Goal: Task Accomplishment & Management: Complete application form

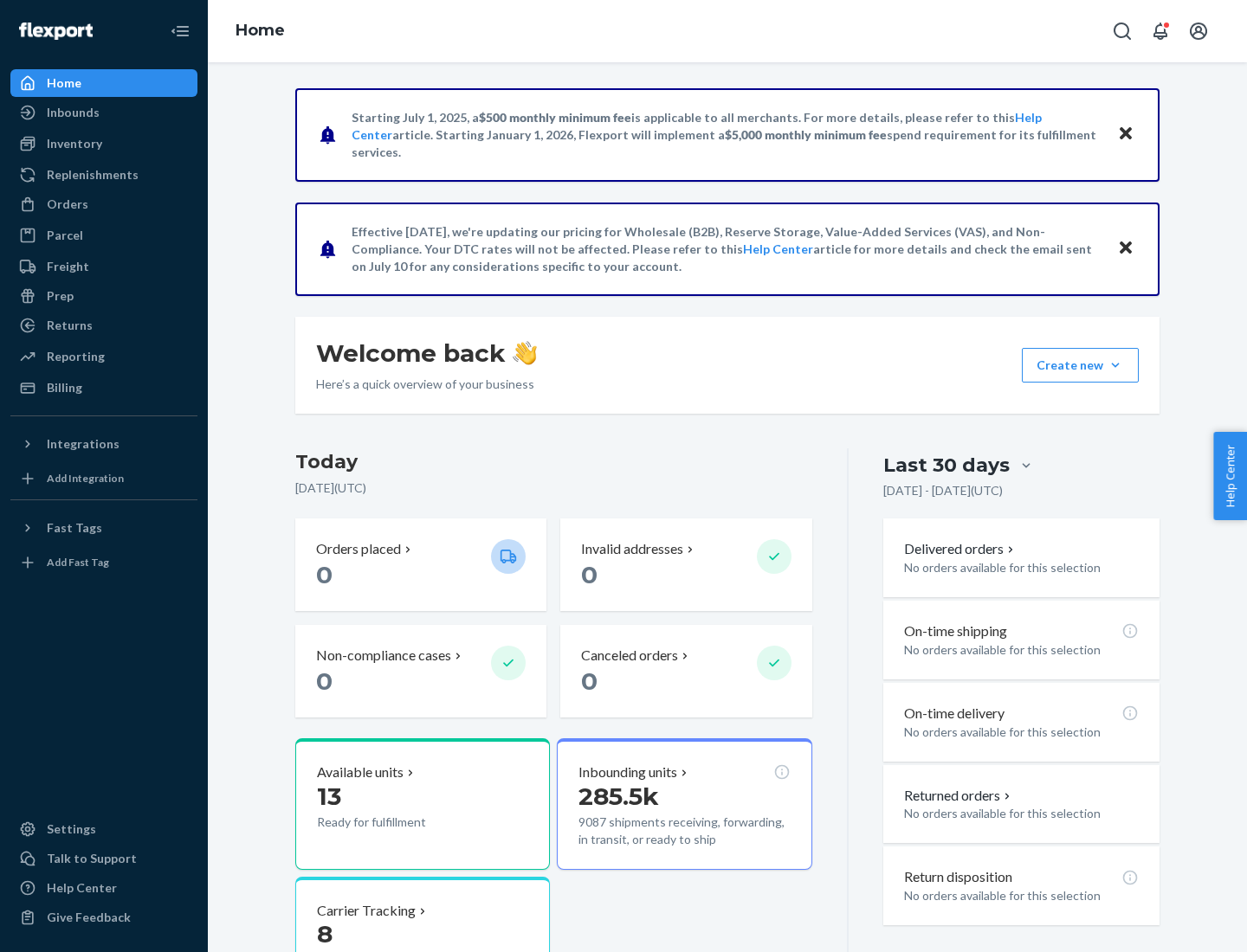
click at [1115, 365] on button "Create new Create new inbound Create new order Create new product" at bounding box center [1079, 365] width 117 height 35
click at [104, 112] on div "Inbounds" at bounding box center [104, 112] width 183 height 24
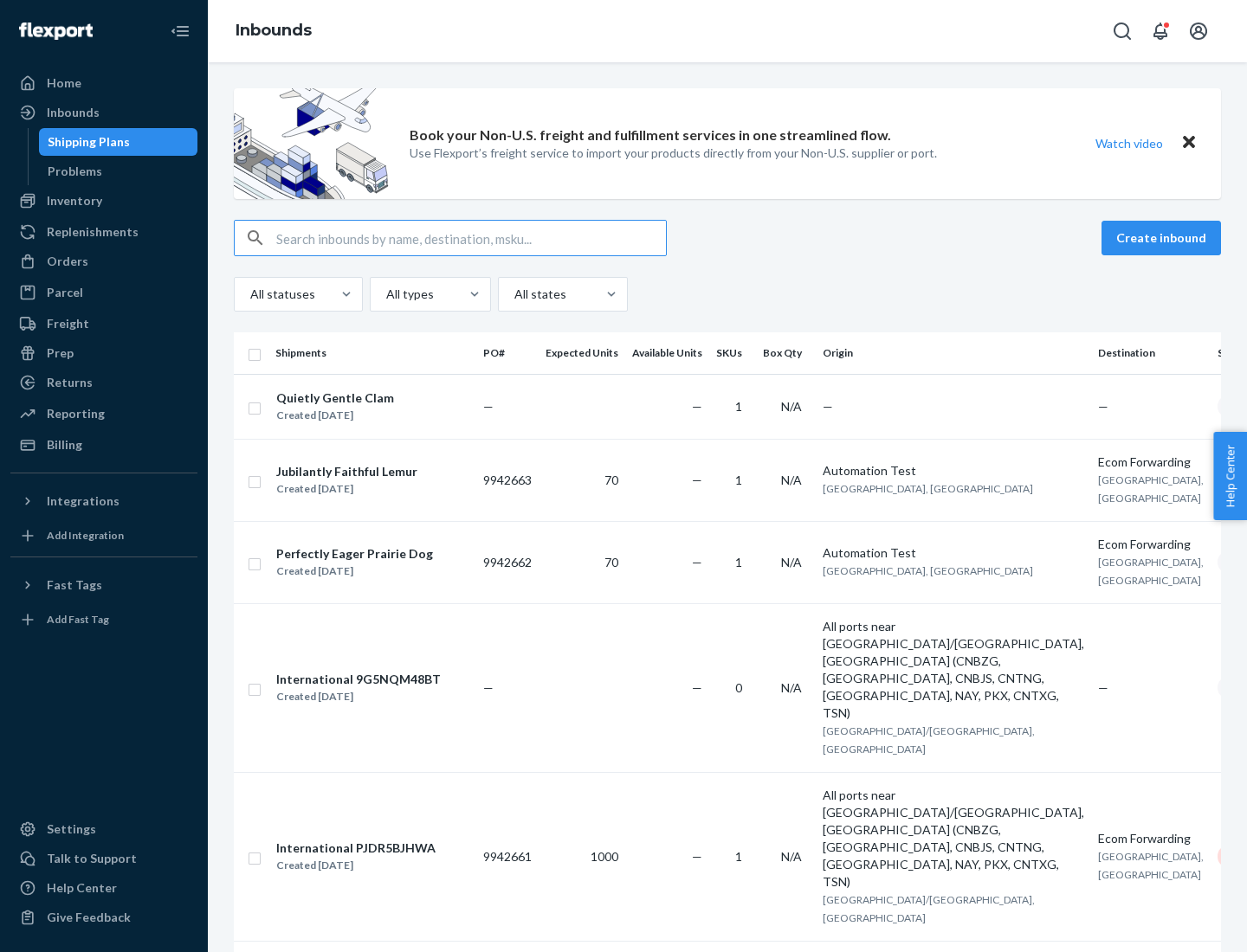
click at [1164, 238] on button "Create inbound" at bounding box center [1160, 238] width 119 height 35
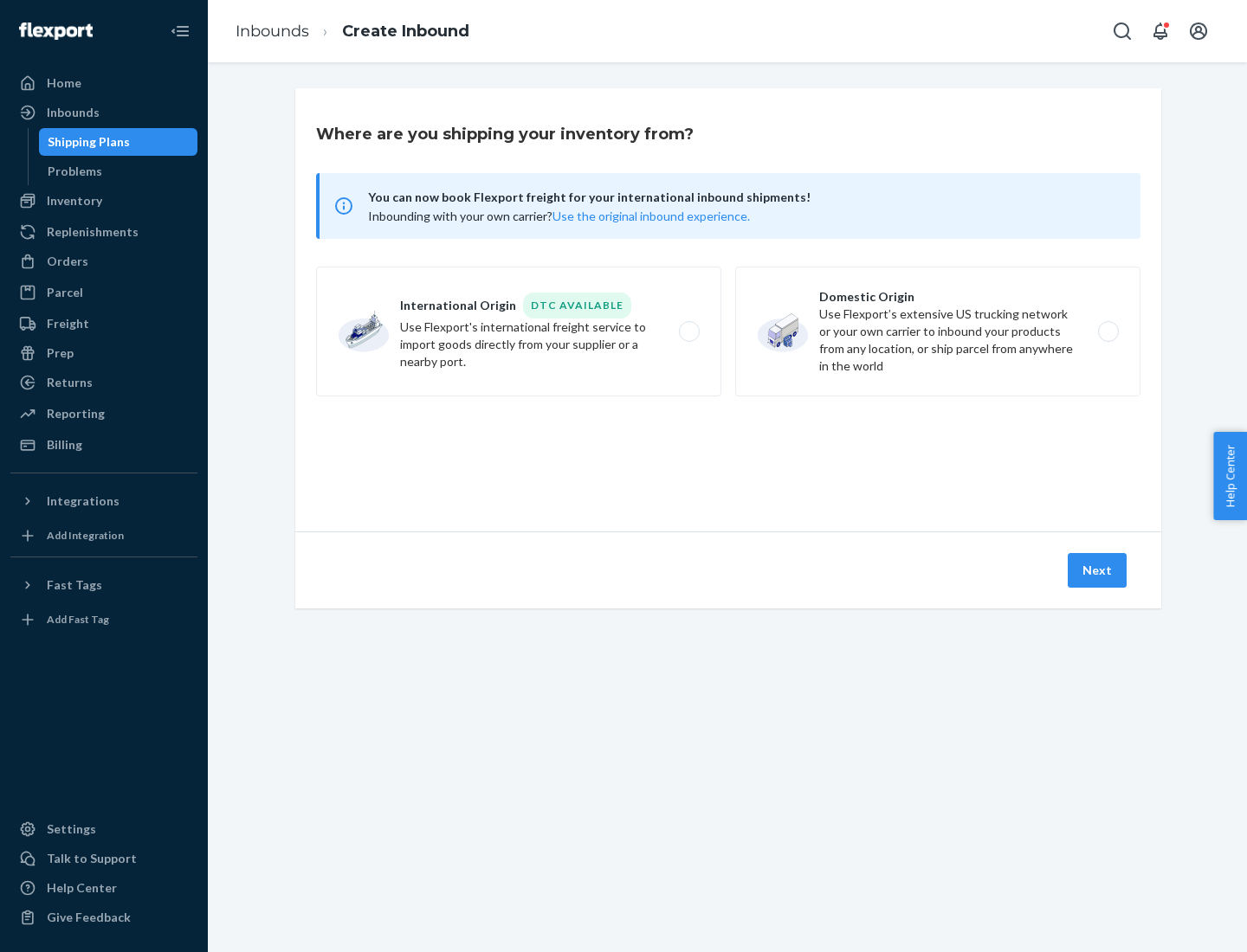
click at [938, 331] on label "Domestic Origin Use Flexport’s extensive US trucking network or your own carrie…" at bounding box center [938, 331] width 405 height 130
click at [1107, 331] on input "Domestic Origin Use Flexport’s extensive US trucking network or your own carrie…" at bounding box center [1113, 332] width 12 height 12
radio input "true"
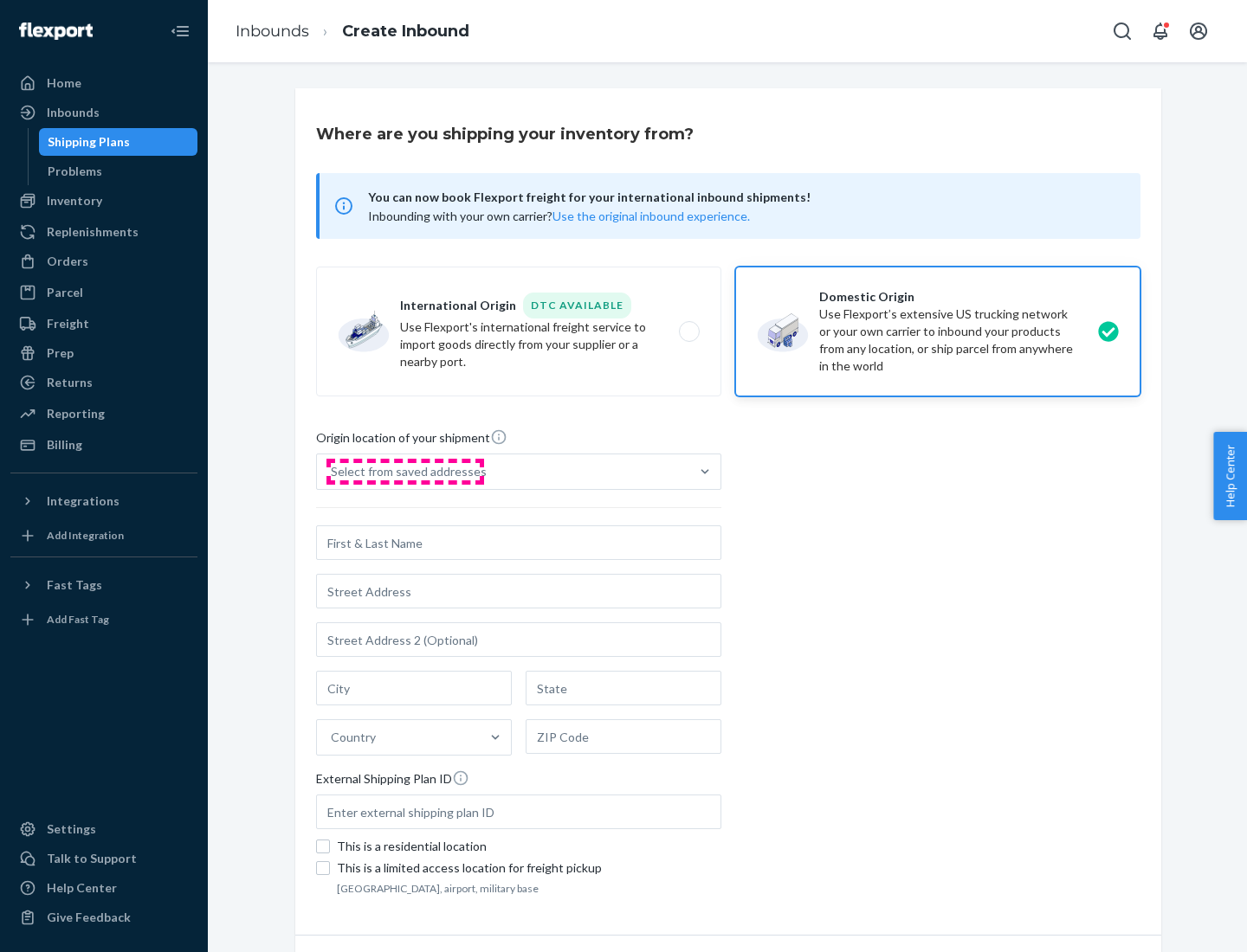
click at [404, 472] on div "Select from saved addresses" at bounding box center [408, 472] width 156 height 17
click at [332, 472] on input "Select from saved addresses" at bounding box center [331, 472] width 2 height 17
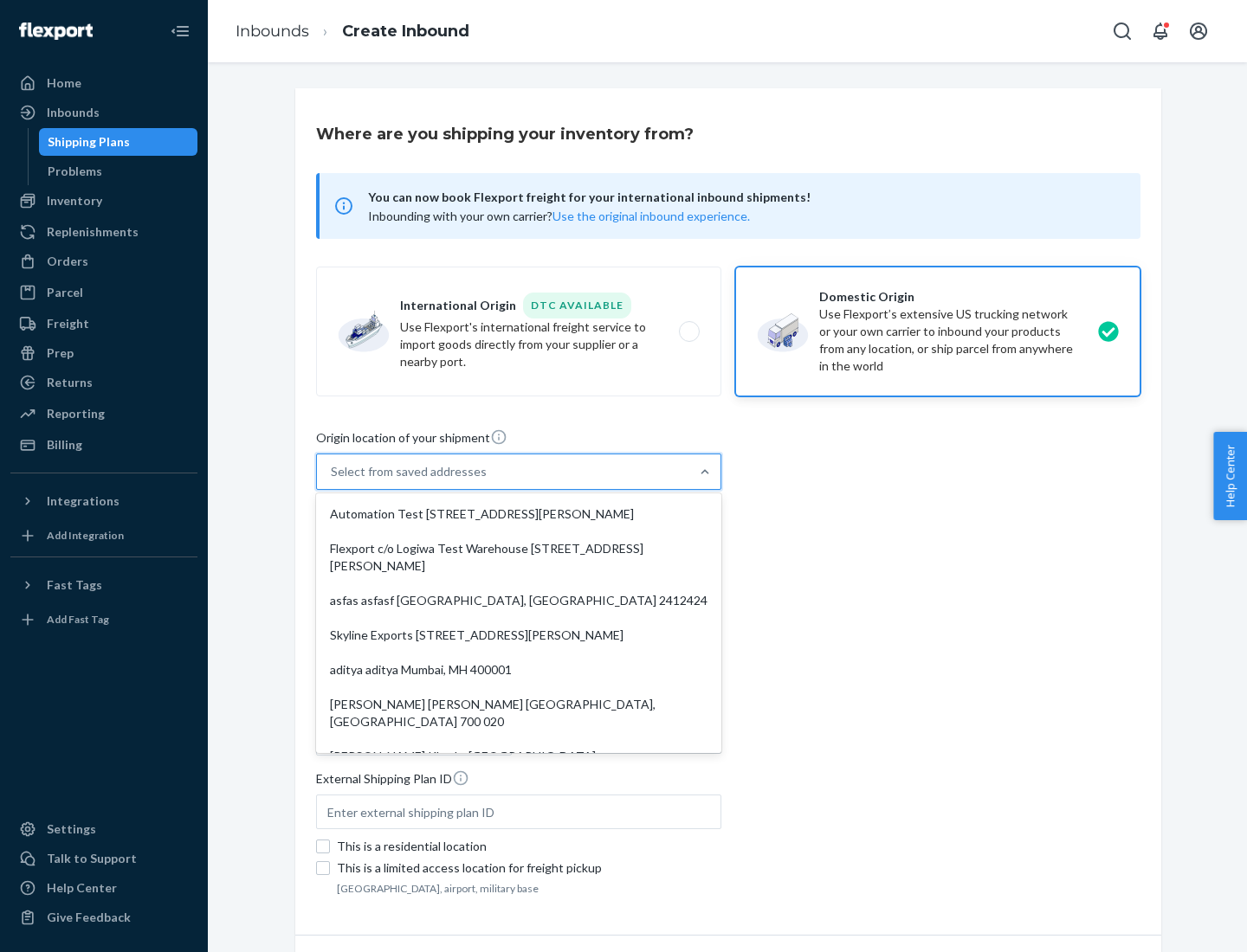
scroll to position [7, 0]
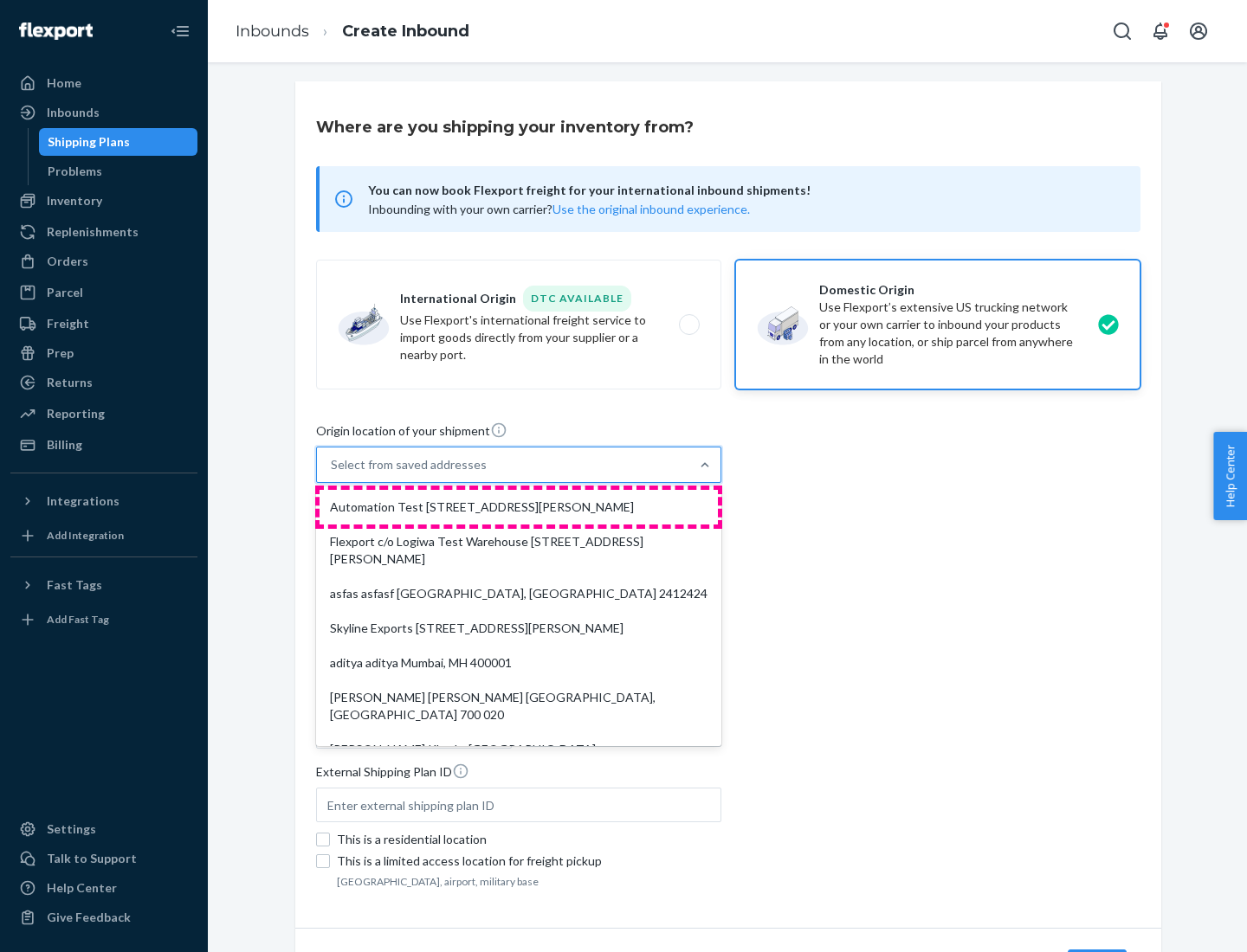
click at [518, 507] on div "Automation Test [STREET_ADDRESS][PERSON_NAME]" at bounding box center [518, 507] width 398 height 35
click at [332, 474] on input "option Automation Test [STREET_ADDRESS][PERSON_NAME]. 9 results available. Use …" at bounding box center [331, 465] width 2 height 17
type input "Automation Test"
type input "9th Floor"
type input "[GEOGRAPHIC_DATA]"
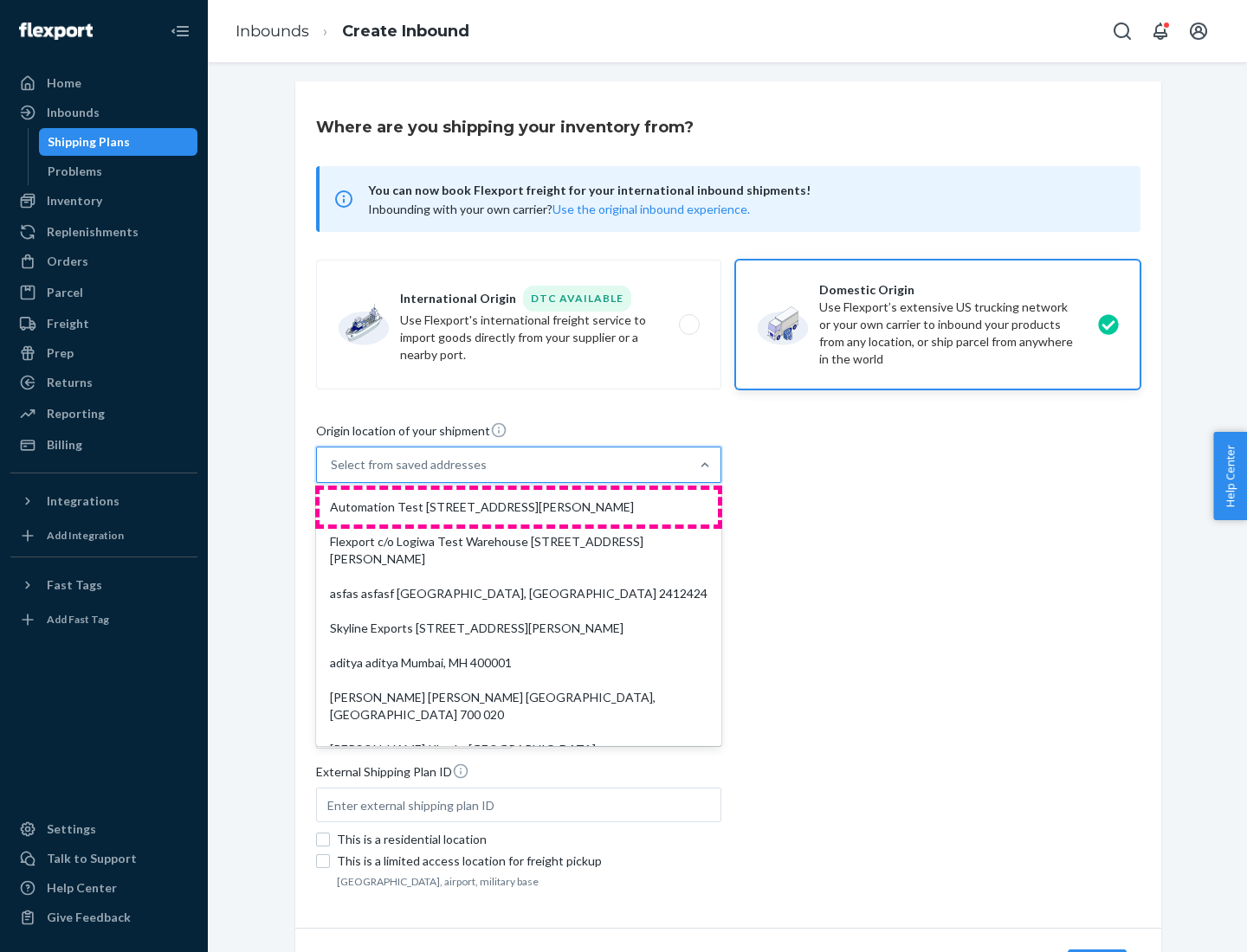
type input "CA"
type input "94104"
type input "[STREET_ADDRESS][PERSON_NAME]"
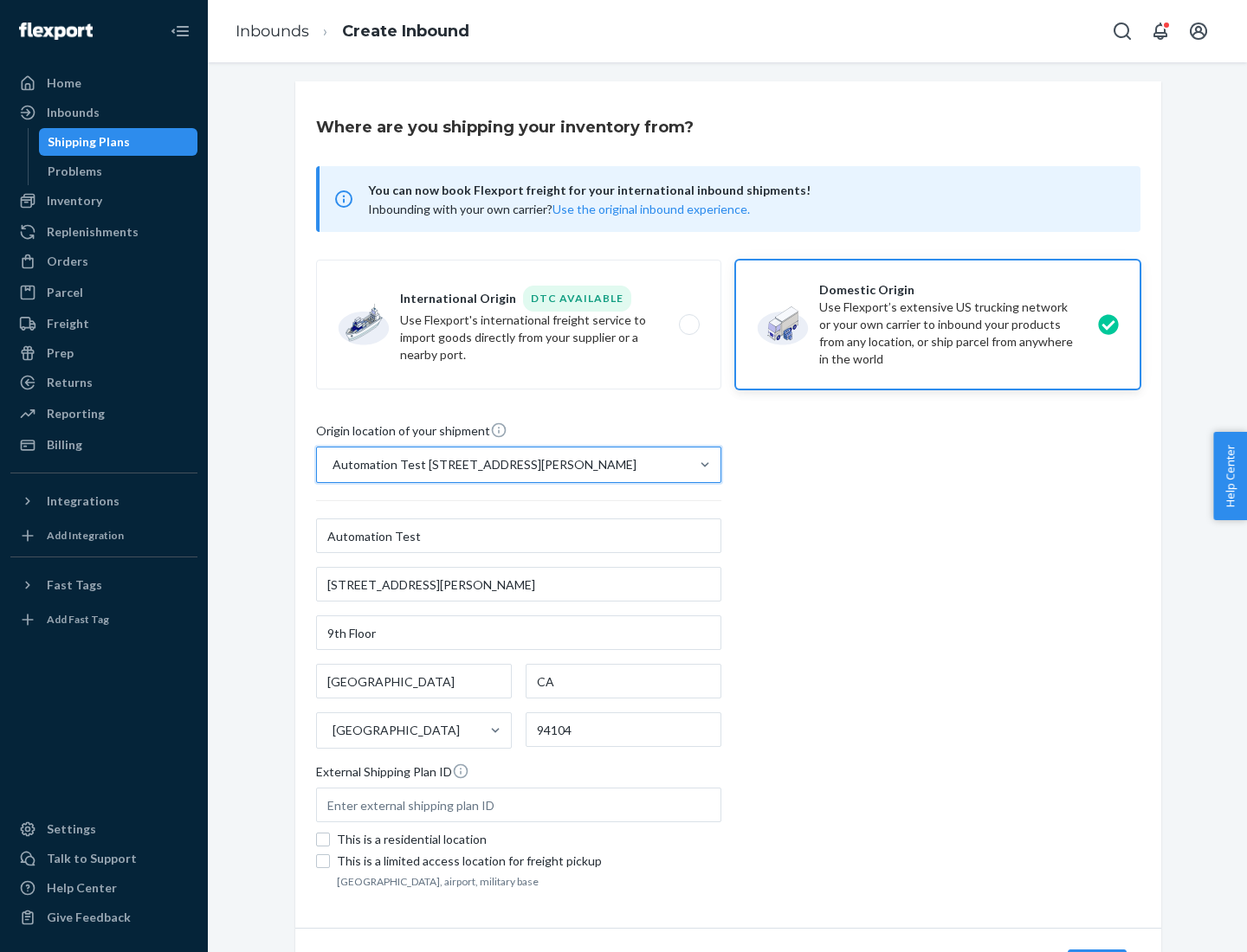
scroll to position [102, 0]
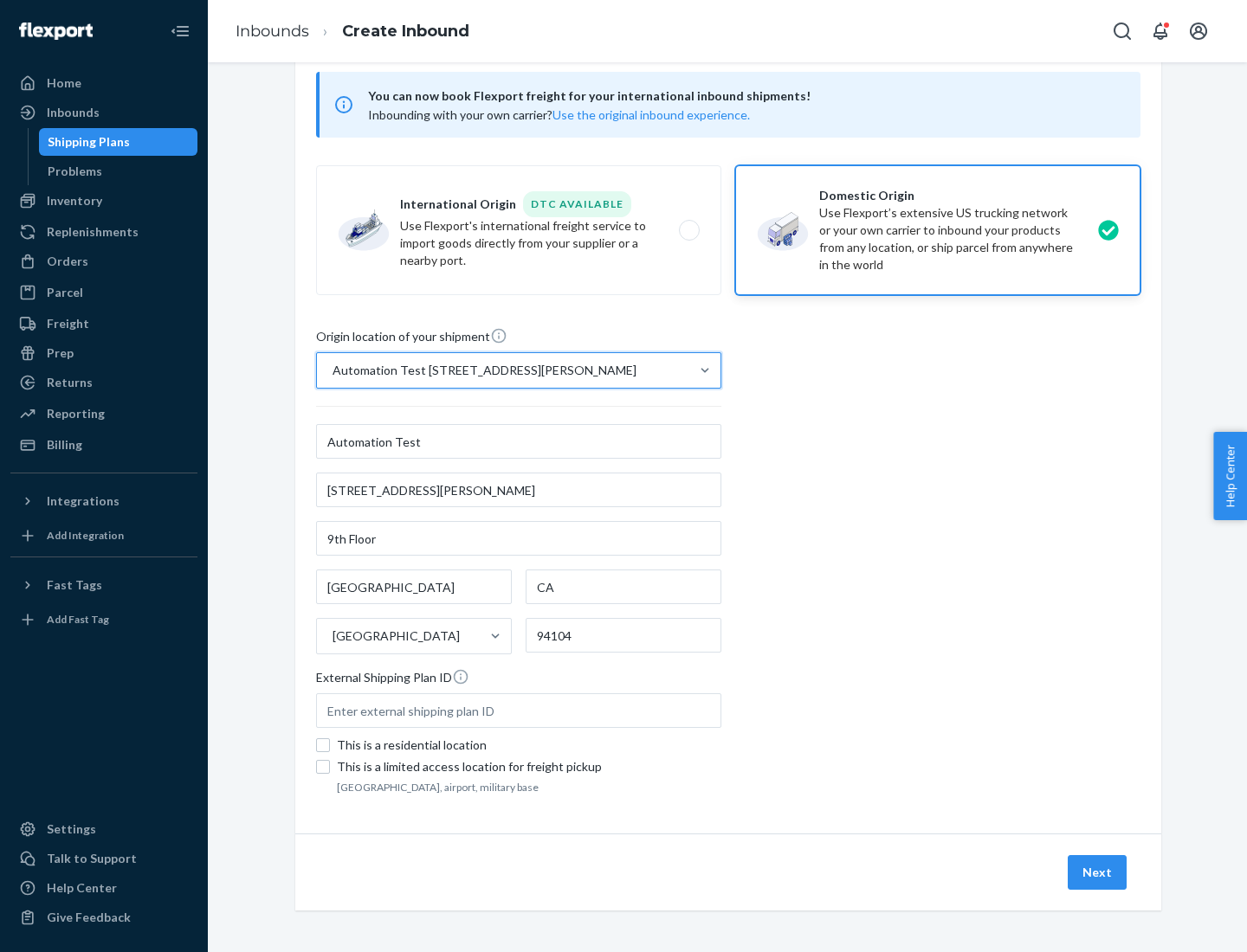
click at [1098, 873] on button "Next" at bounding box center [1097, 873] width 59 height 35
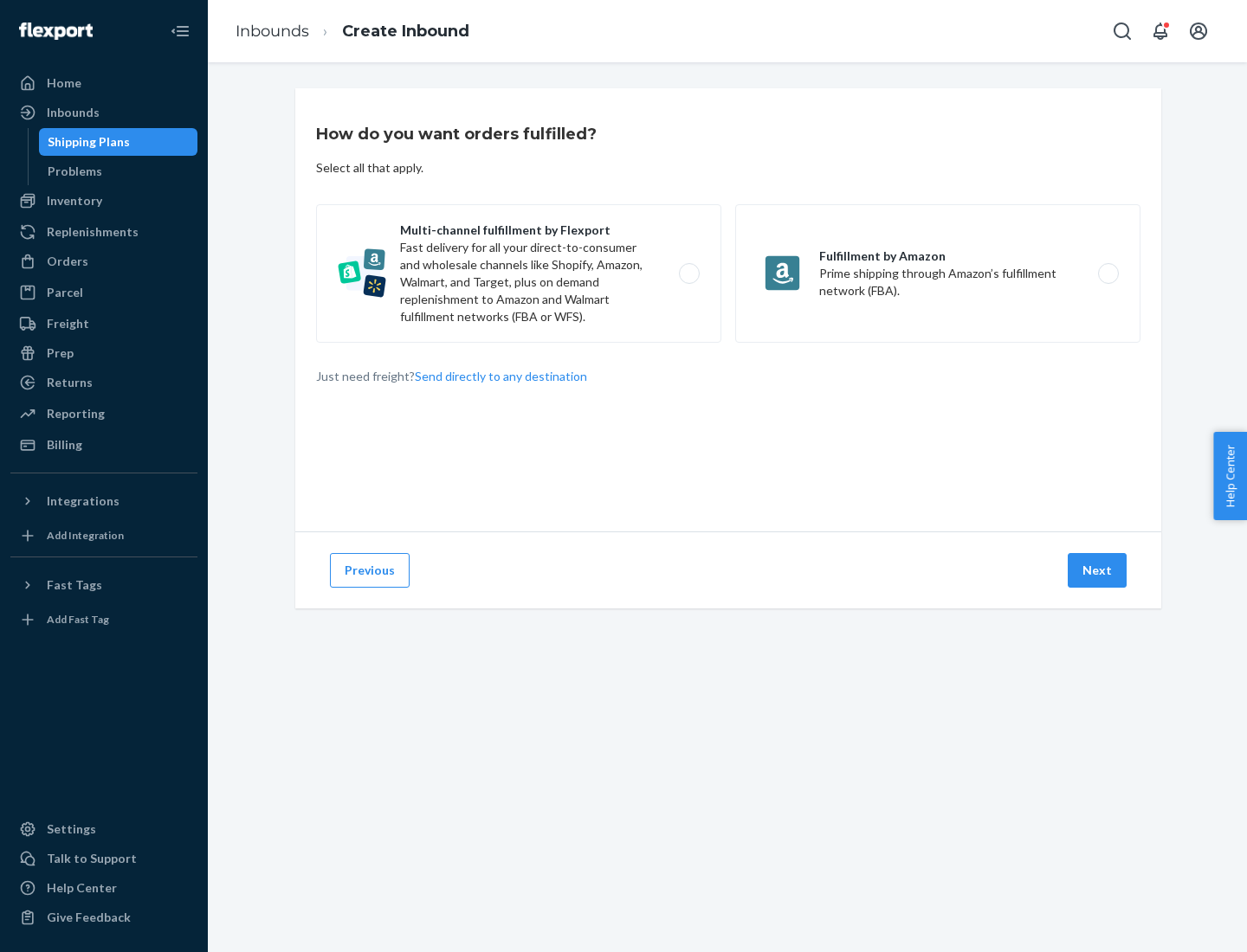
click at [518, 273] on label "Multi-channel fulfillment by Flexport Fast delivery for all your direct-to-cons…" at bounding box center [518, 273] width 405 height 138
click at [688, 273] on input "Multi-channel fulfillment by Flexport Fast delivery for all your direct-to-cons…" at bounding box center [694, 274] width 12 height 12
radio input "true"
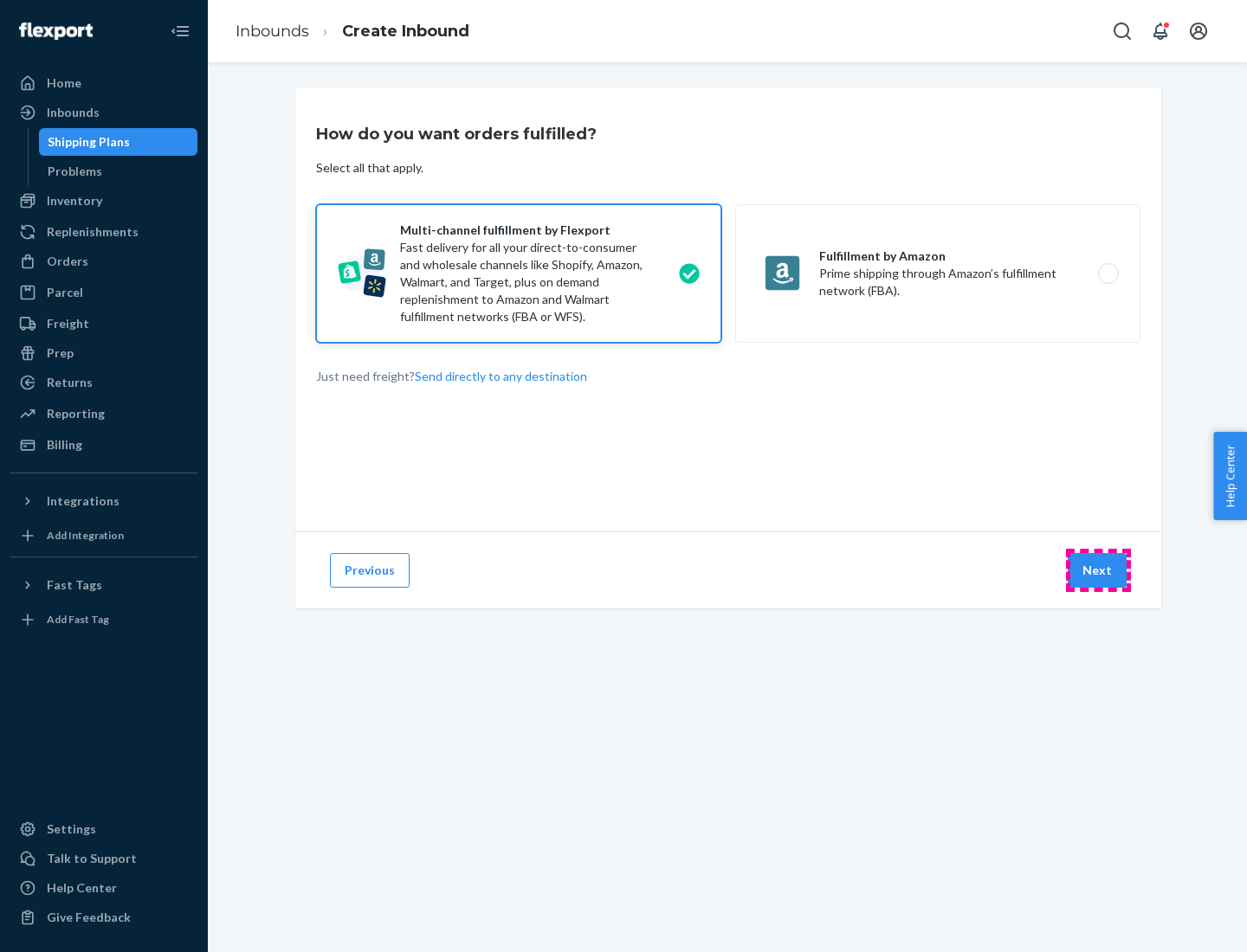
click at [1098, 570] on button "Next" at bounding box center [1097, 570] width 59 height 35
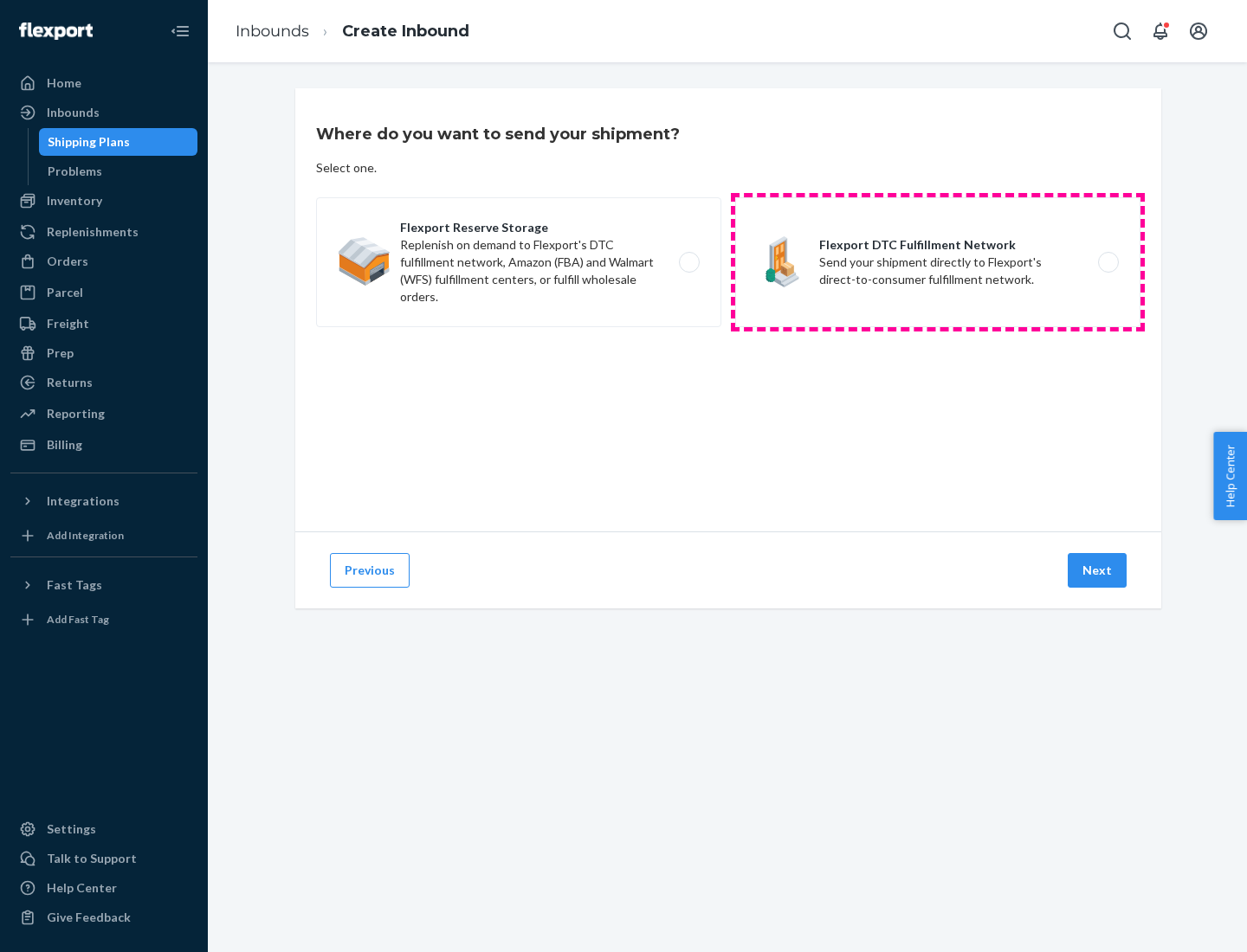
click at [938, 262] on label "Flexport DTC Fulfillment Network Send your shipment directly to Flexport's dire…" at bounding box center [938, 262] width 405 height 130
click at [1107, 262] on input "Flexport DTC Fulfillment Network Send your shipment directly to Flexport's dire…" at bounding box center [1113, 262] width 12 height 12
radio input "true"
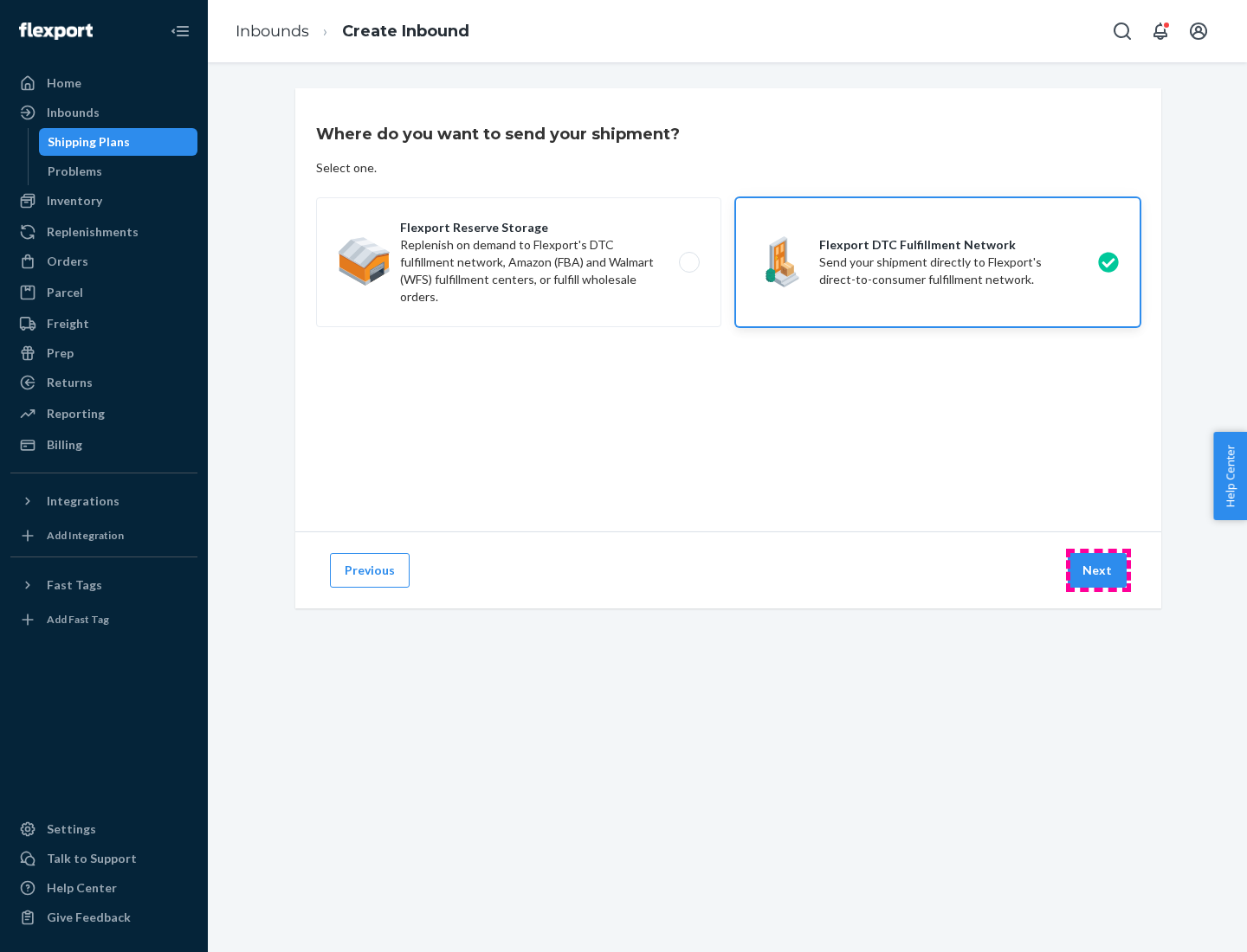
click at [1098, 570] on button "Next" at bounding box center [1097, 570] width 59 height 35
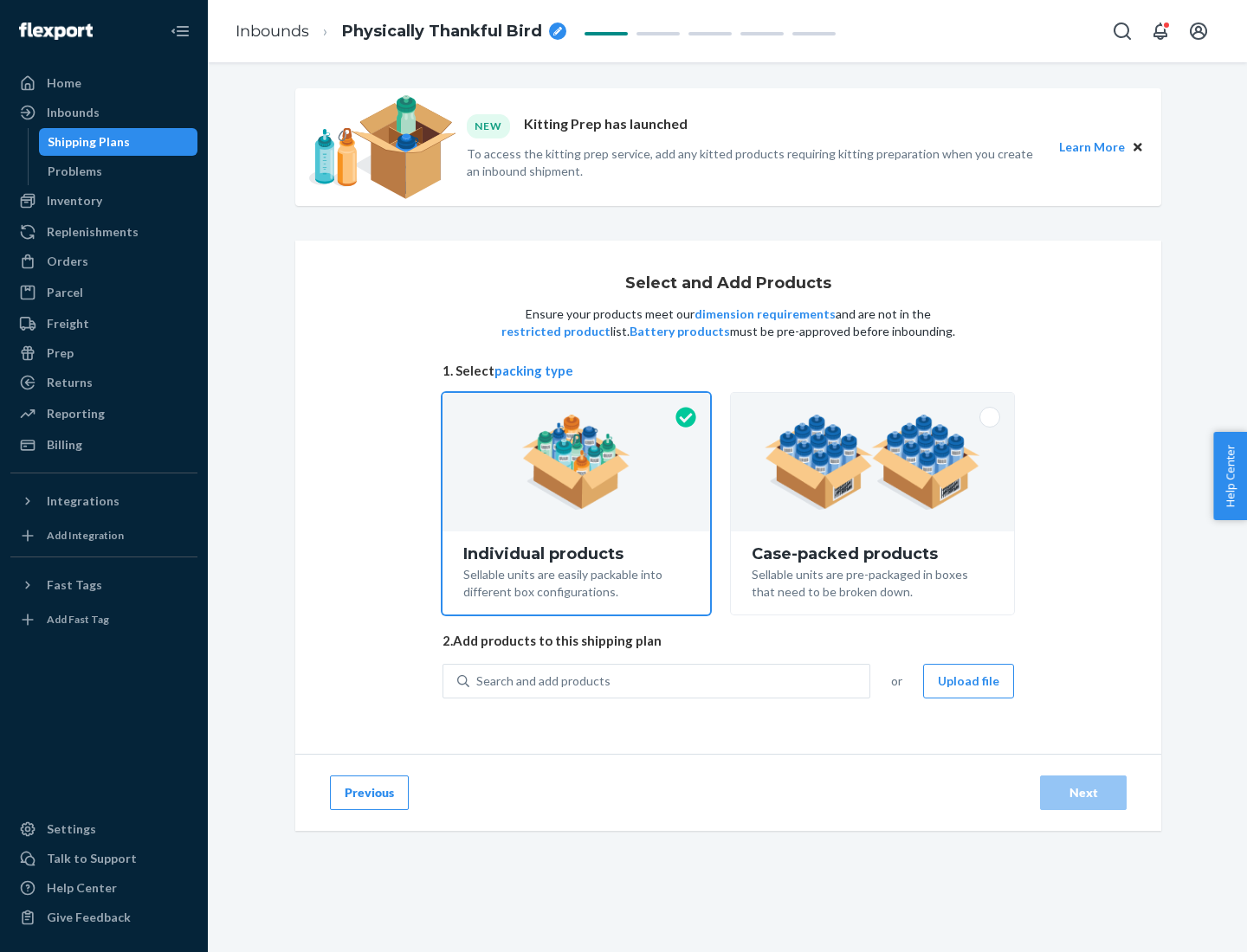
click at [873, 462] on img at bounding box center [872, 462] width 215 height 95
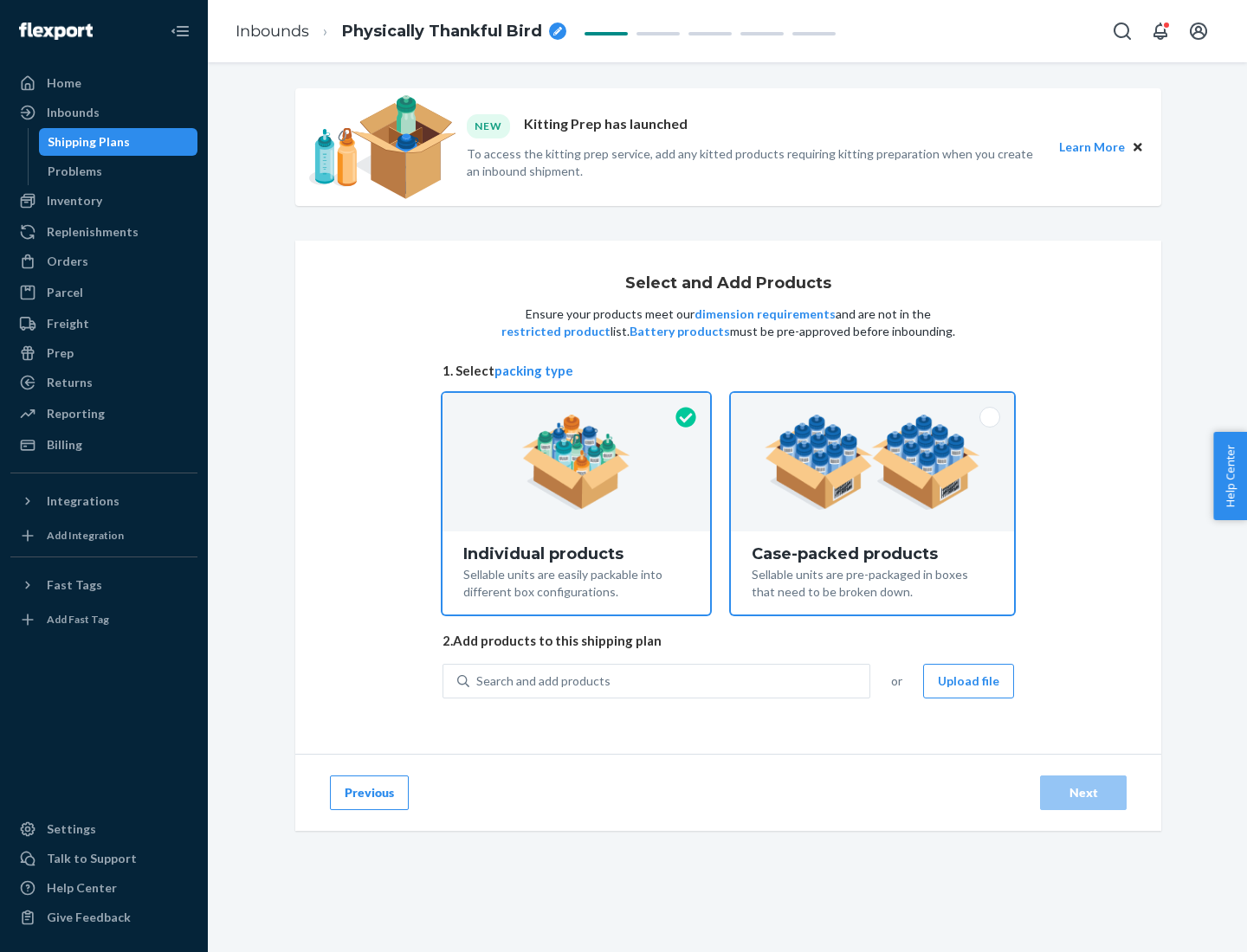
click at [873, 404] on input "Case-packed products Sellable units are pre-packaged in boxes that need to be b…" at bounding box center [872, 399] width 12 height 12
radio input "true"
radio input "false"
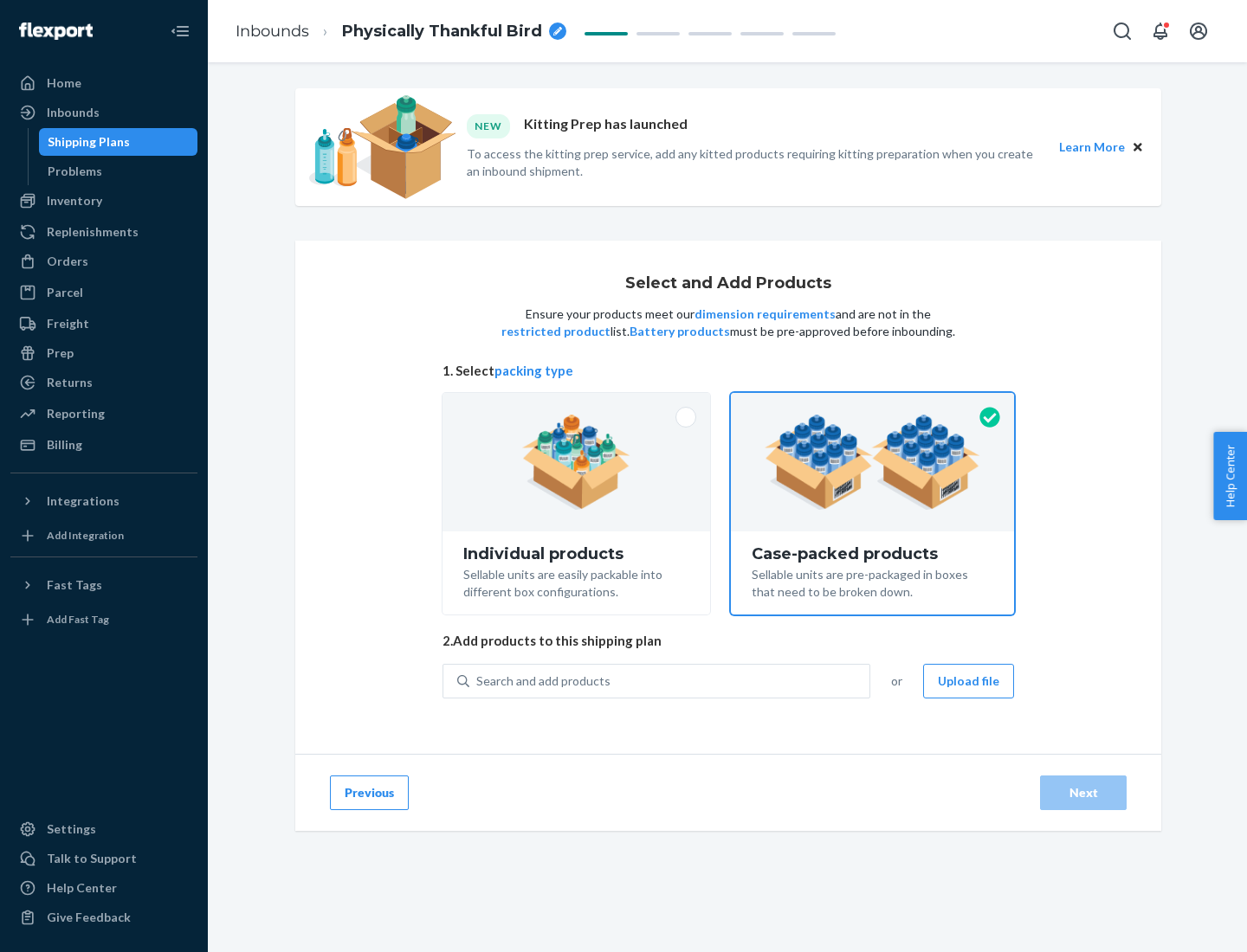
click at [670, 680] on div "Search and add products" at bounding box center [669, 681] width 400 height 31
click at [478, 680] on input "Search and add products" at bounding box center [477, 681] width 2 height 17
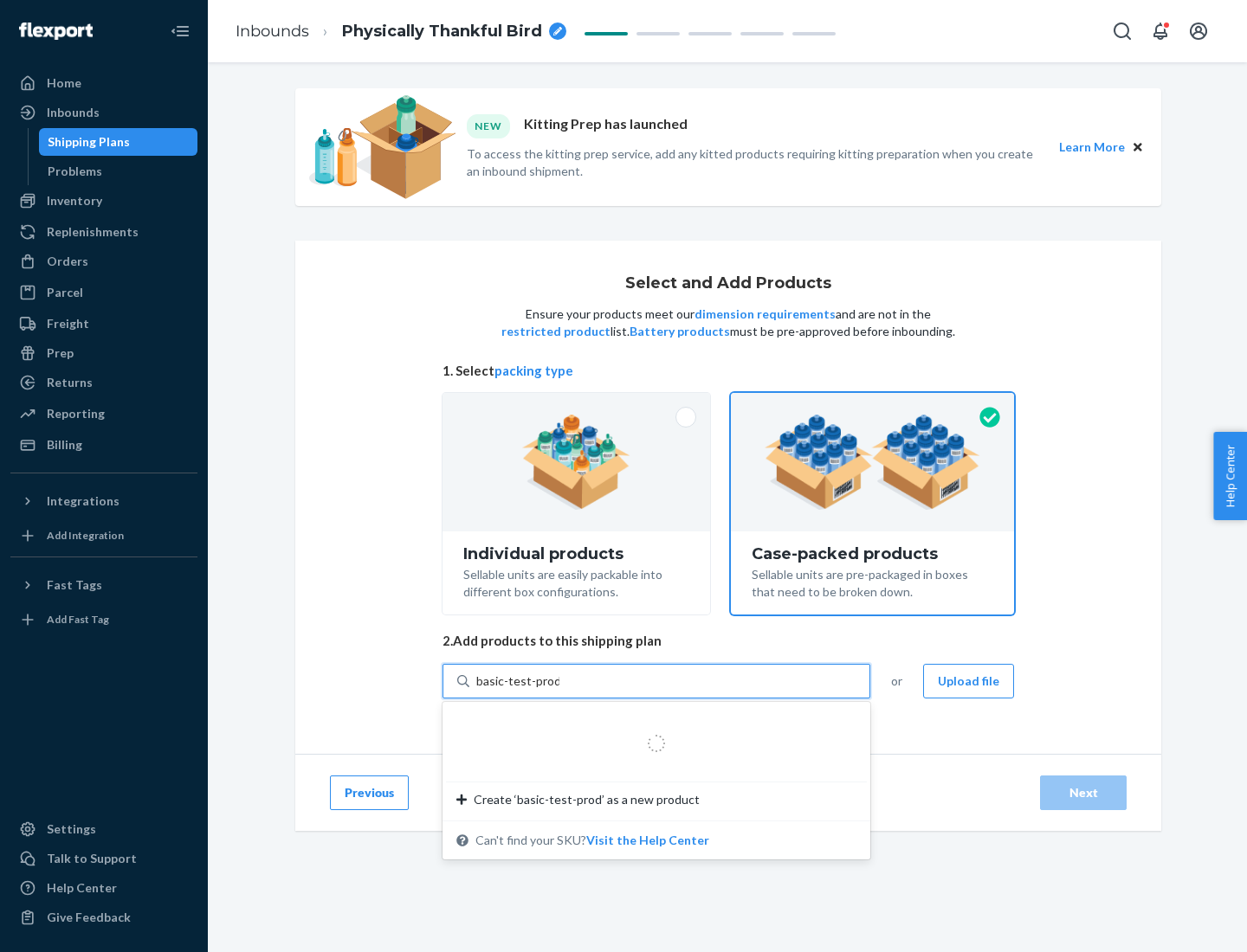
type input "basic-test-product-1"
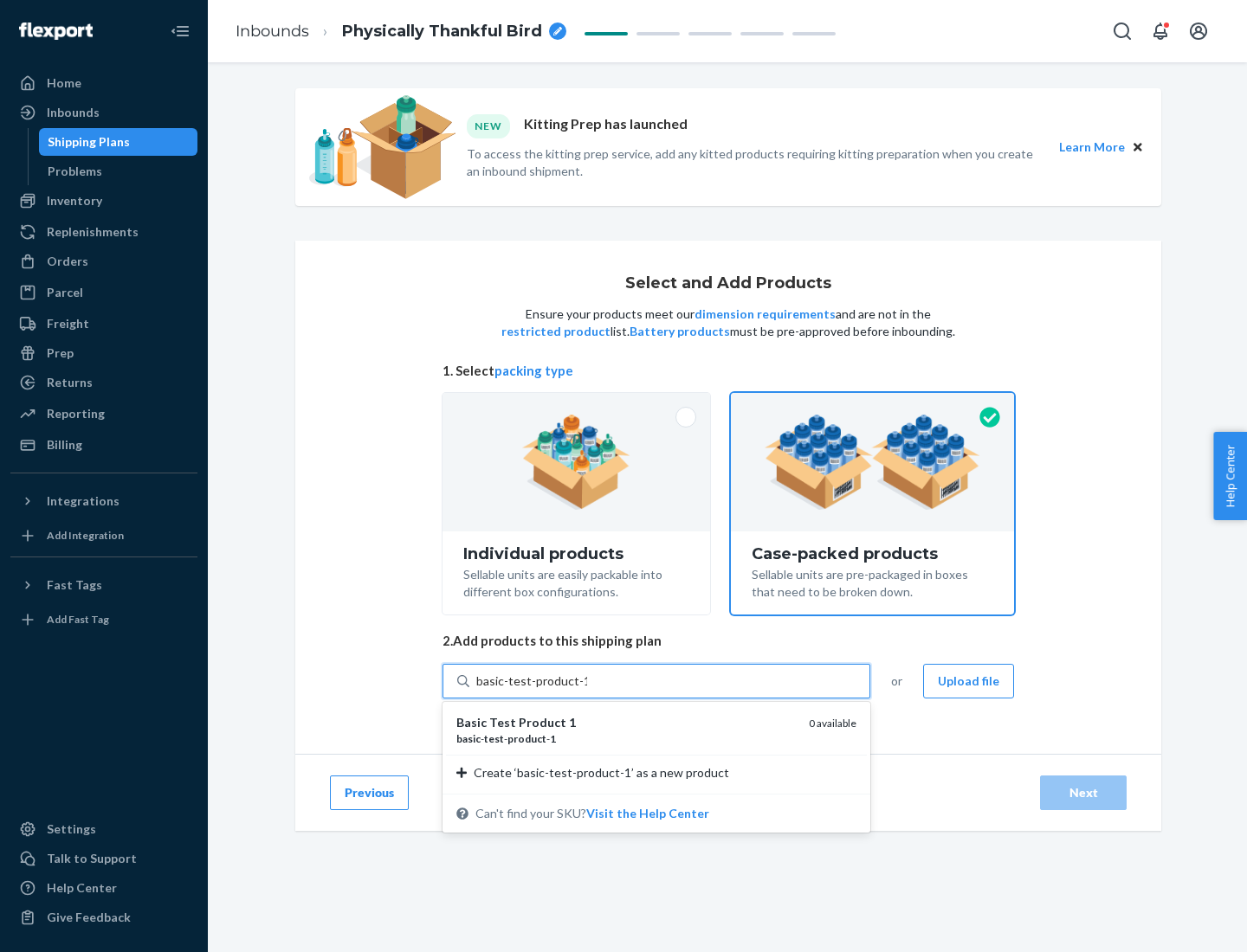
click at [626, 738] on div "basic - test - product - 1" at bounding box center [625, 738] width 338 height 15
click at [587, 690] on input "basic-test-product-1" at bounding box center [531, 681] width 110 height 17
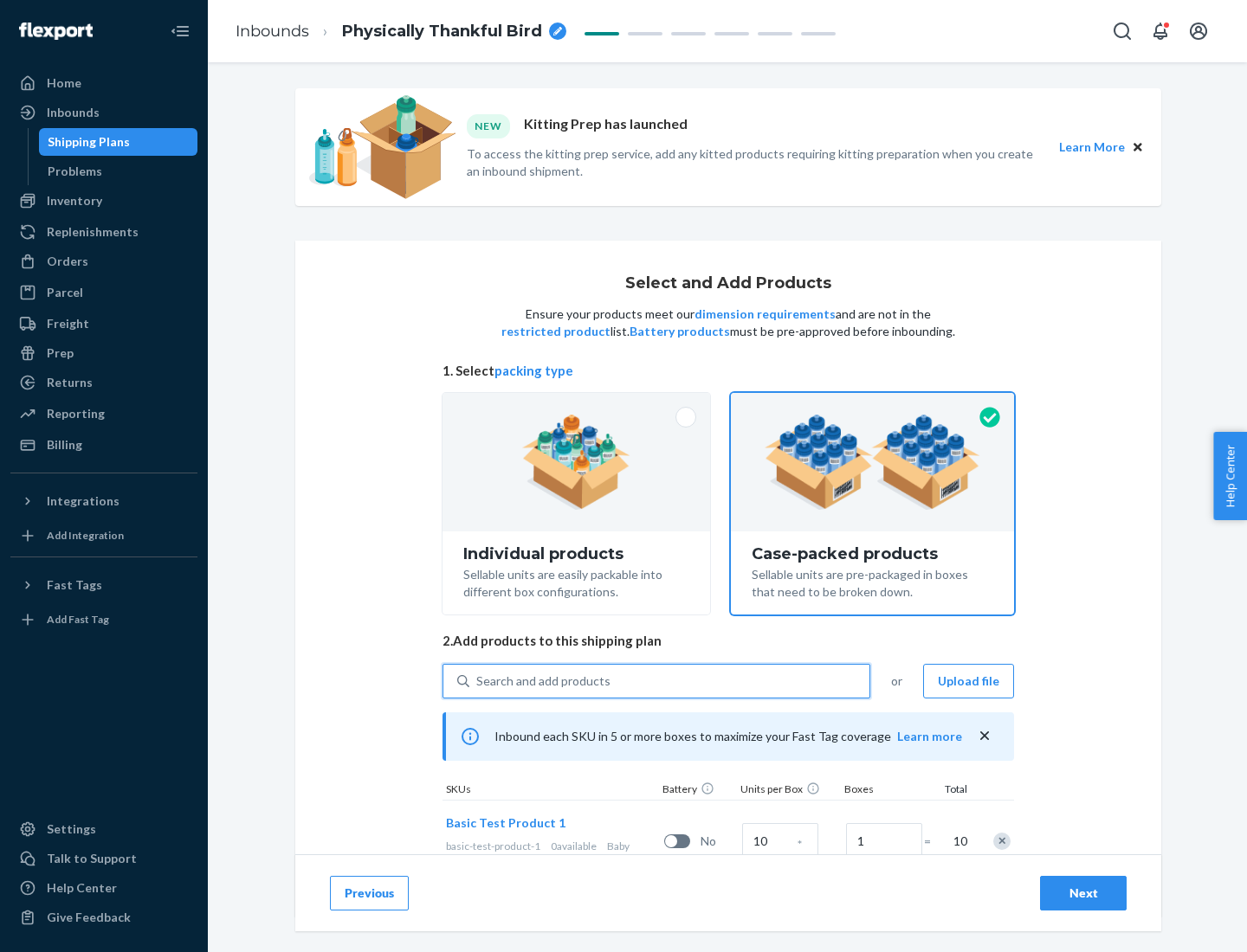
scroll to position [62, 0]
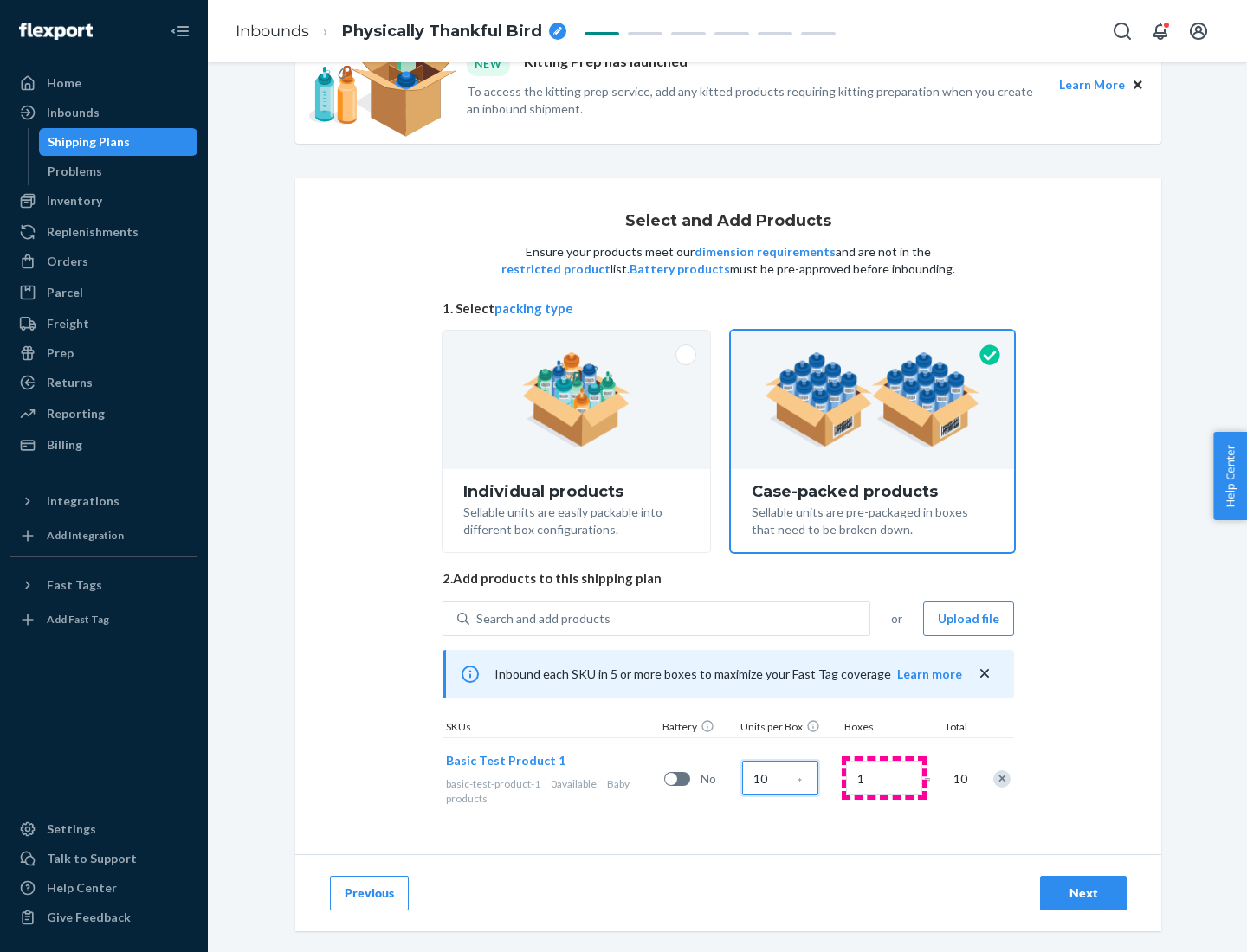
type input "10"
type input "7"
click at [1083, 893] on div "Next" at bounding box center [1082, 893] width 57 height 17
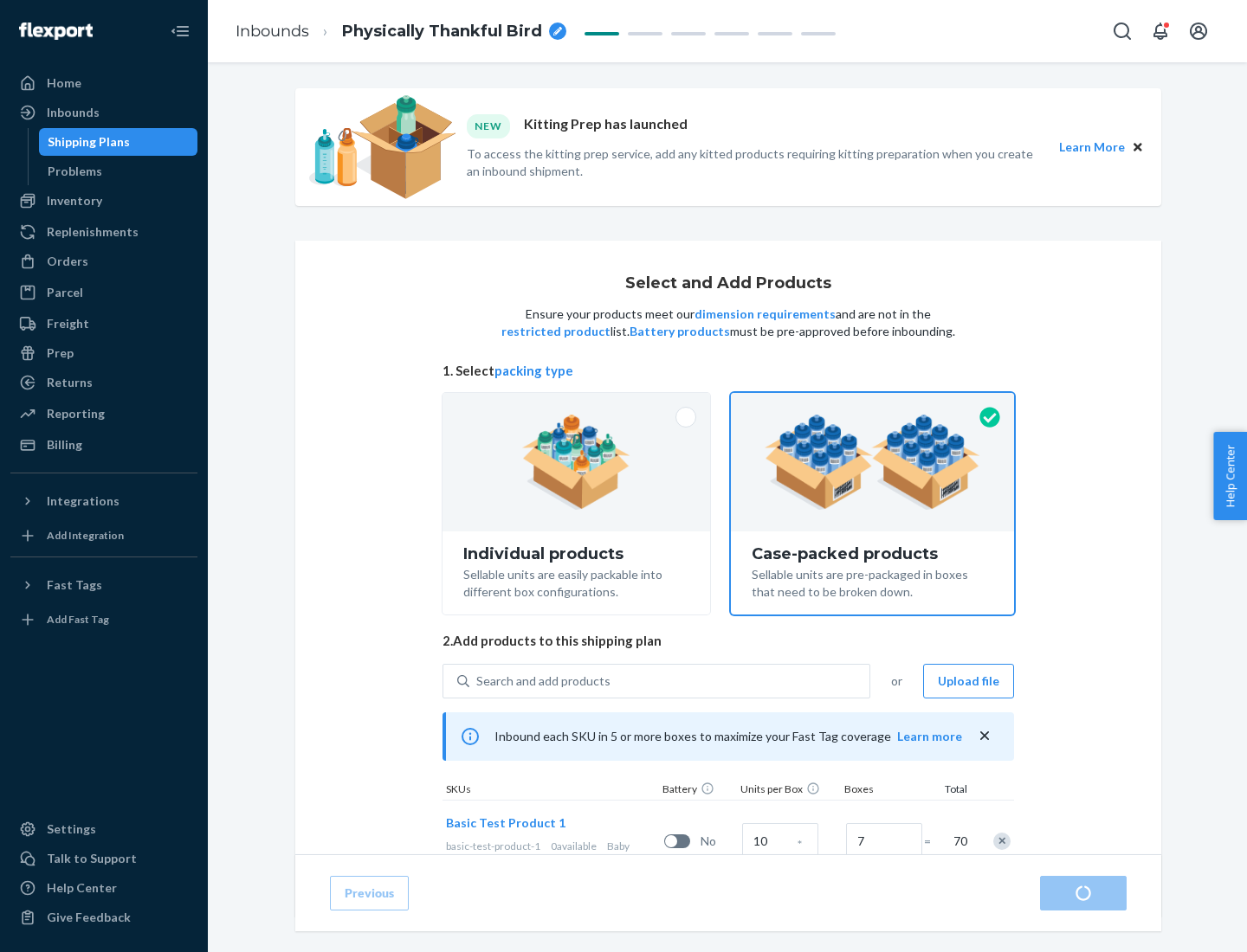
radio input "true"
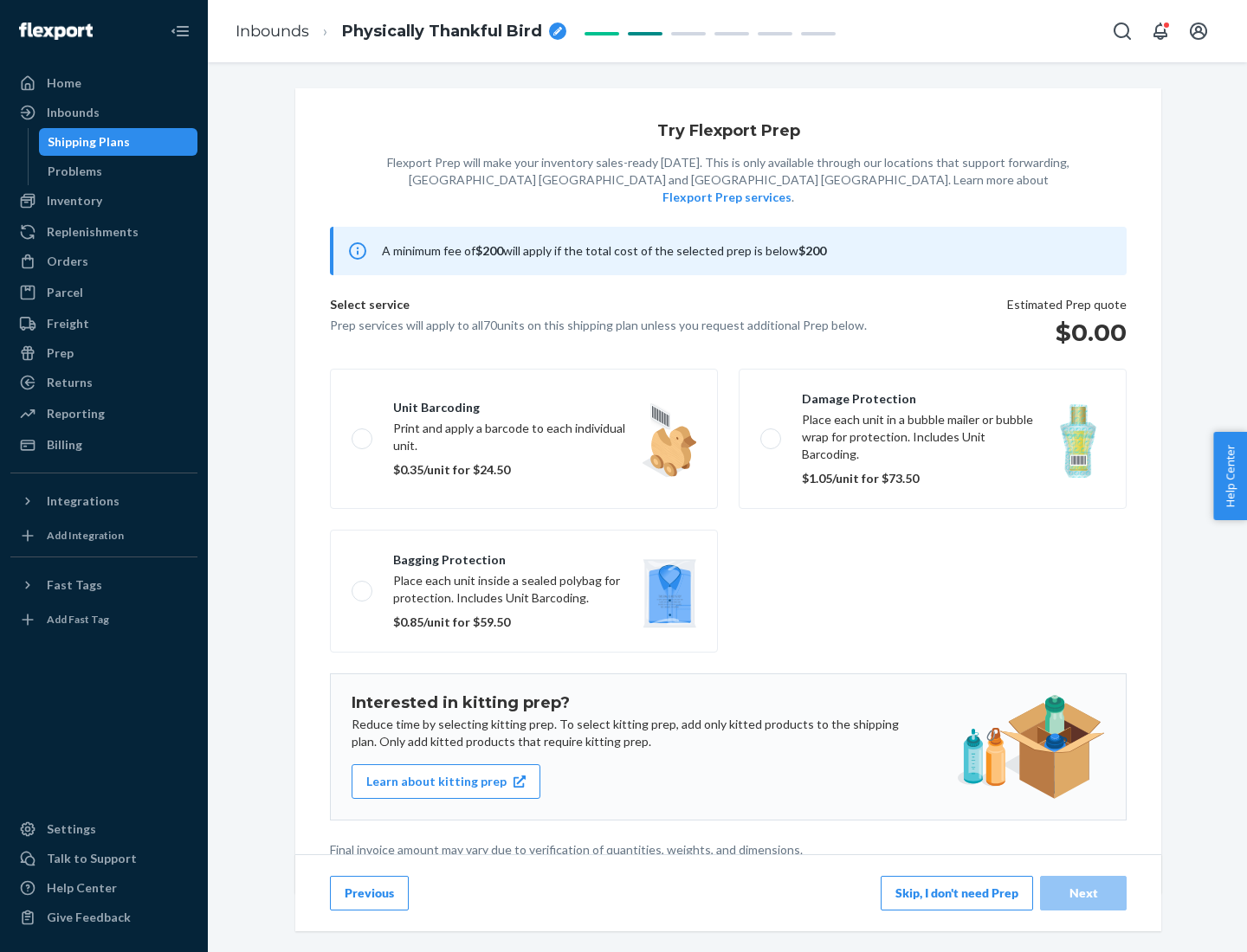
scroll to position [4, 0]
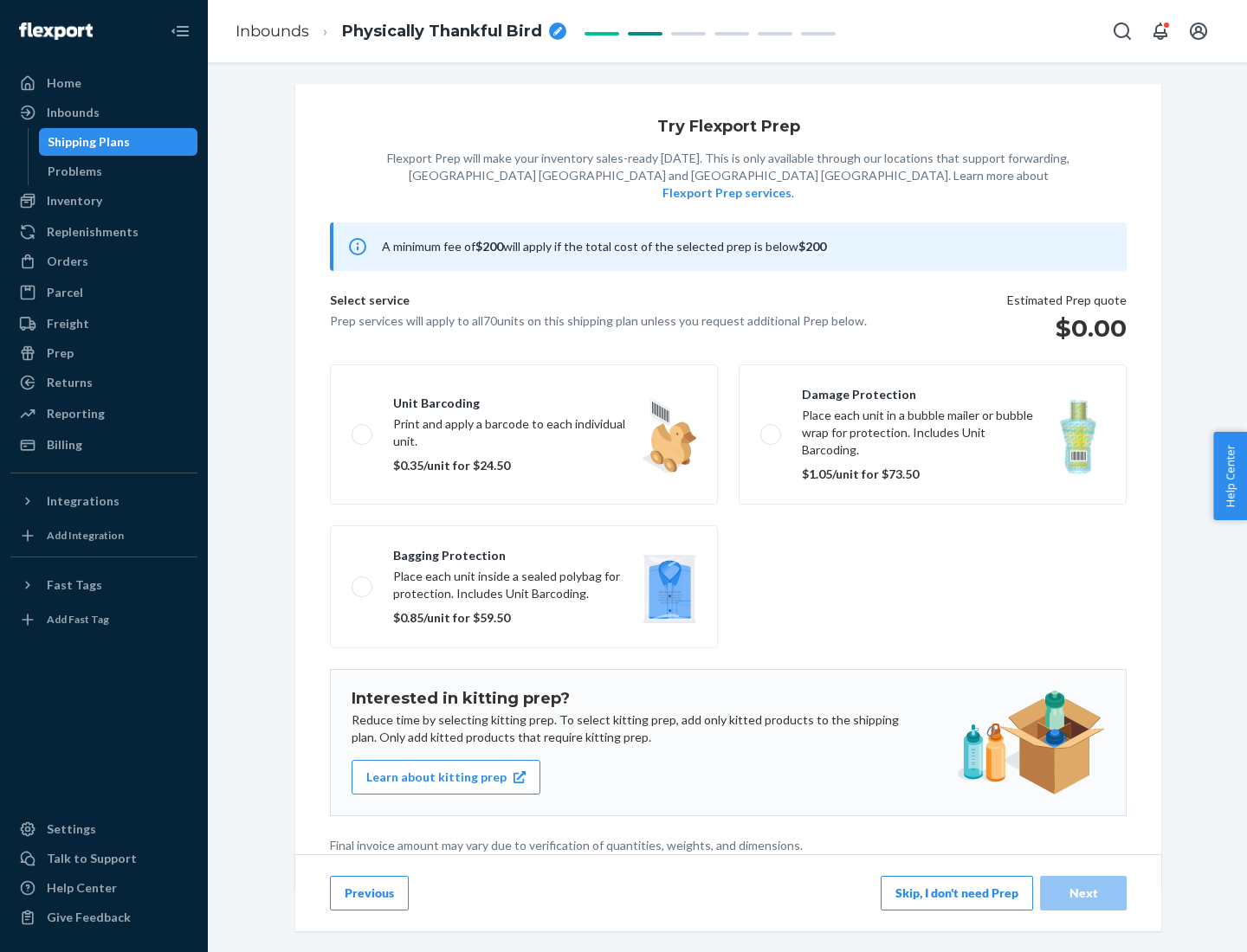
click at [524, 551] on label "Bagging protection Place each unit inside a sealed polybag for protection. Incl…" at bounding box center [523, 586] width 388 height 123
click at [362, 581] on input "Bagging protection Place each unit inside a sealed polybag for protection. Incl…" at bounding box center [358, 587] width 12 height 12
checkbox input "true"
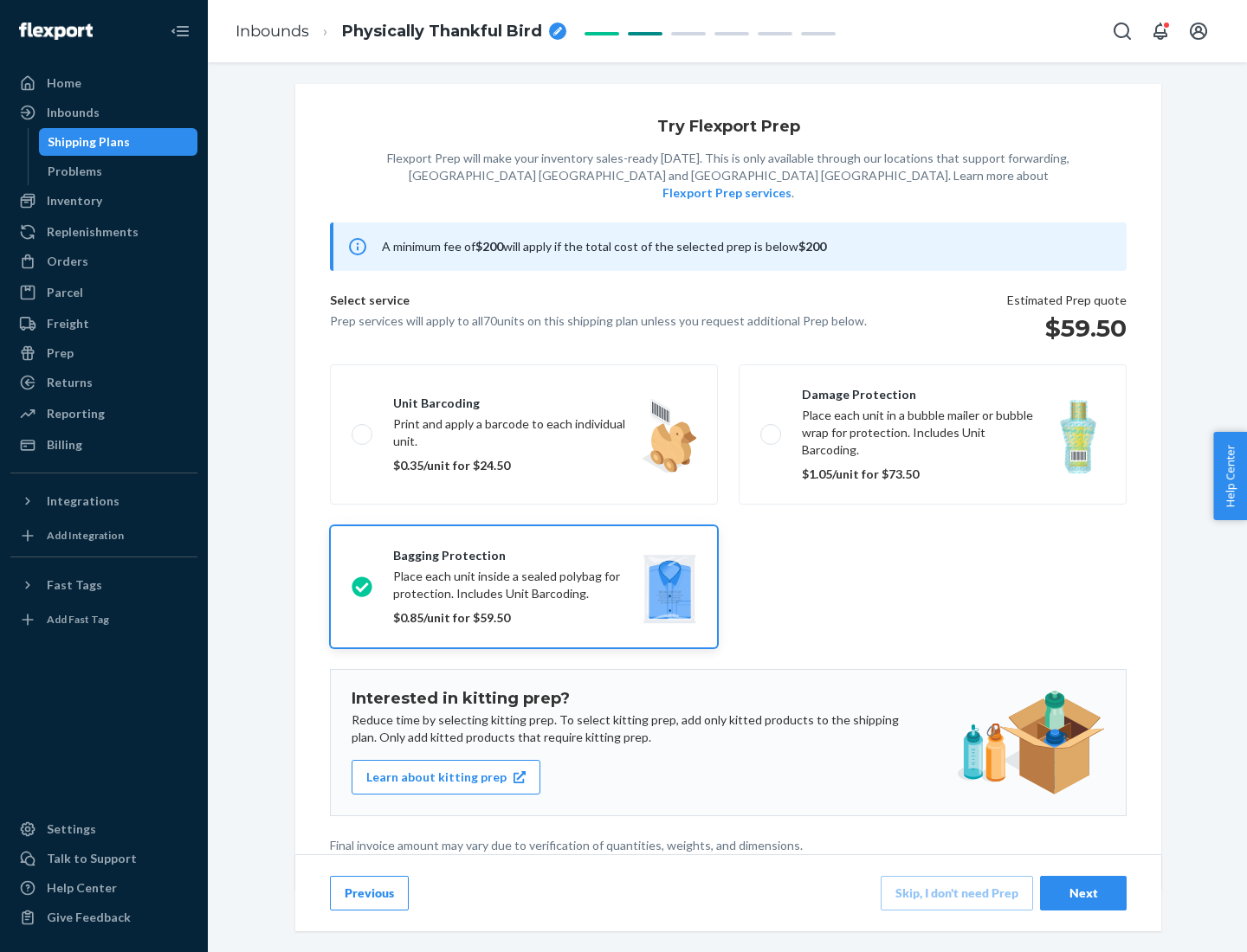
click at [1083, 892] on div "Next" at bounding box center [1082, 893] width 57 height 17
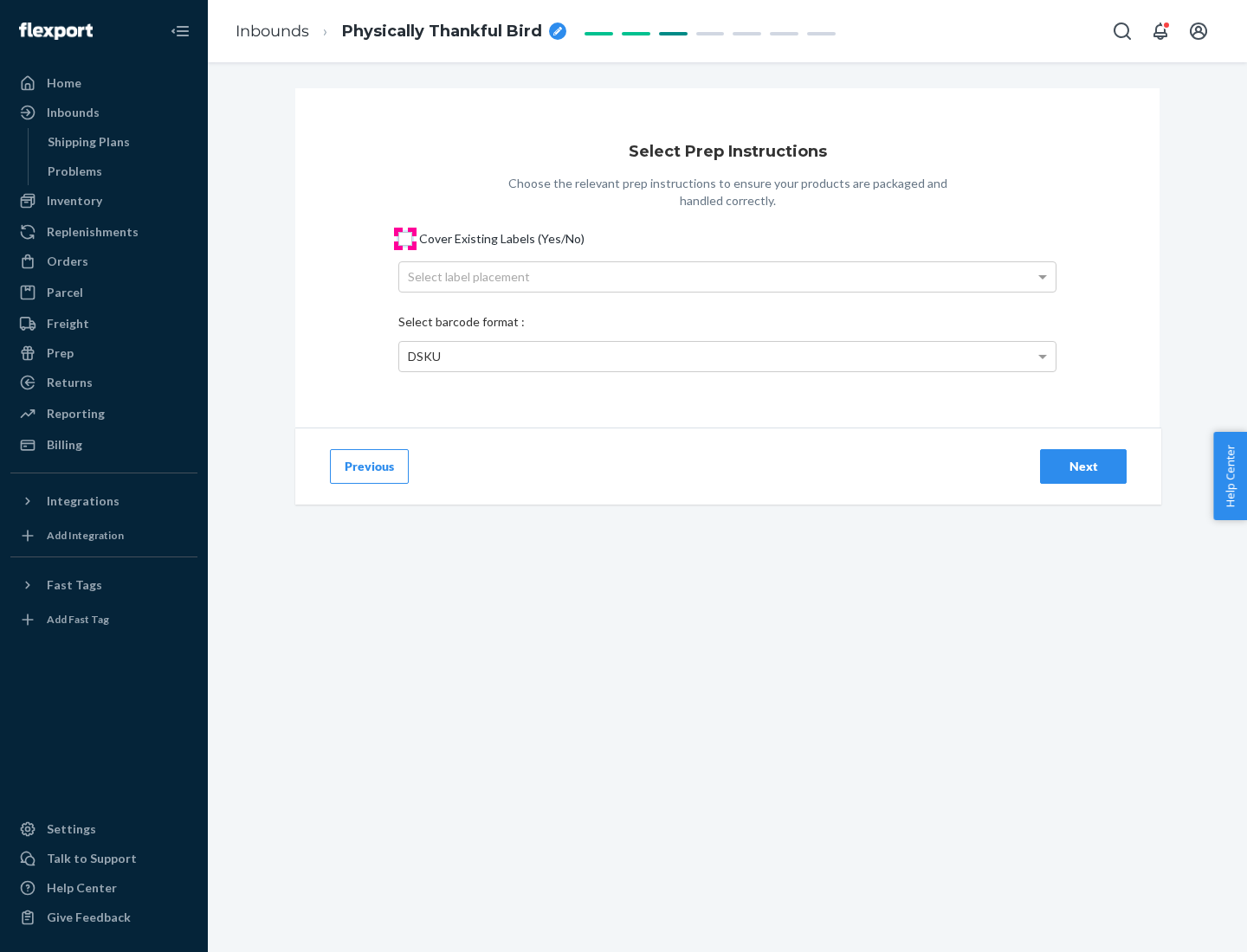
click at [405, 238] on input "Cover Existing Labels (Yes/No)" at bounding box center [405, 238] width 14 height 14
checkbox input "true"
click at [727, 276] on div "Select label placement" at bounding box center [727, 277] width 656 height 29
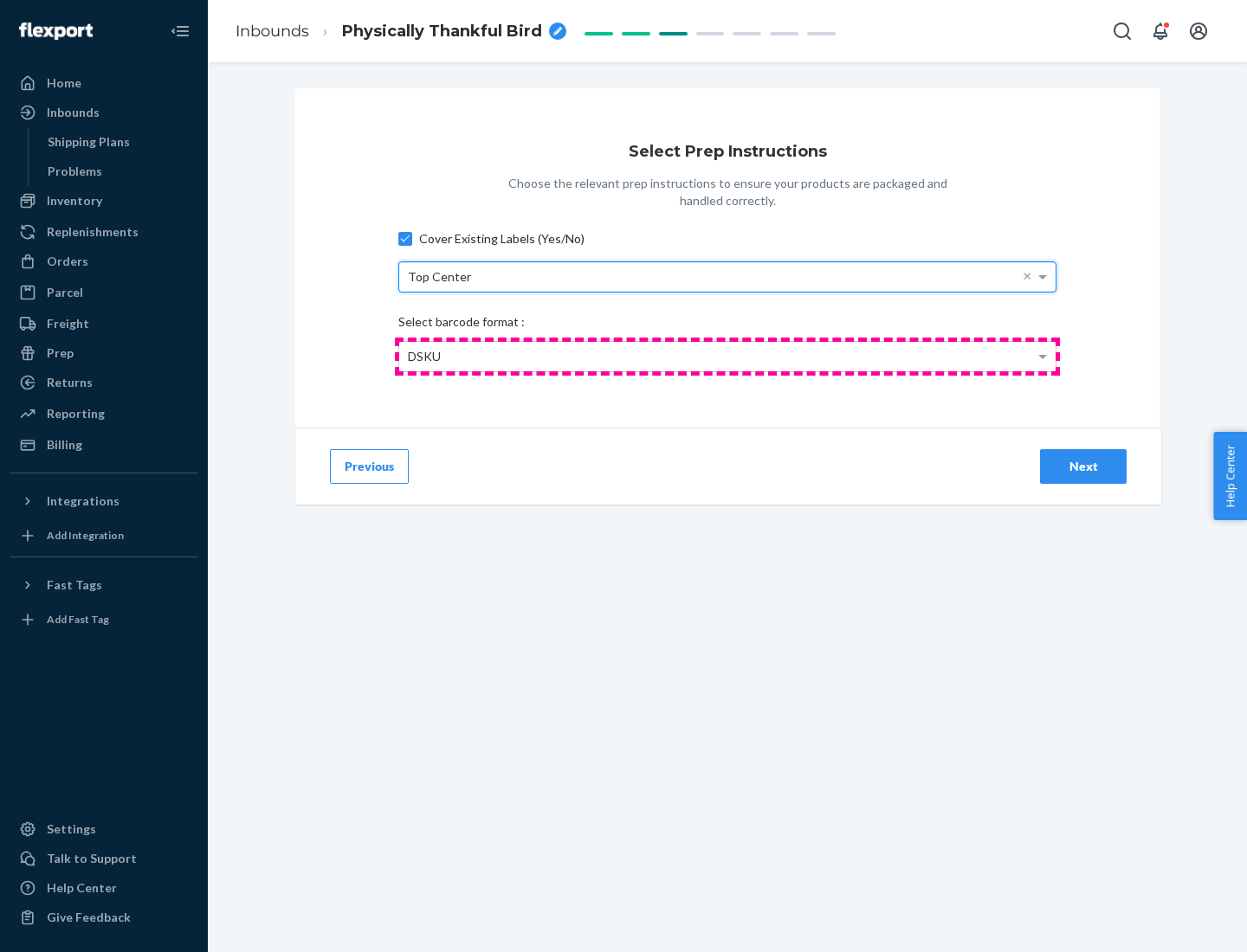
click at [727, 355] on div "DSKU" at bounding box center [727, 356] width 656 height 29
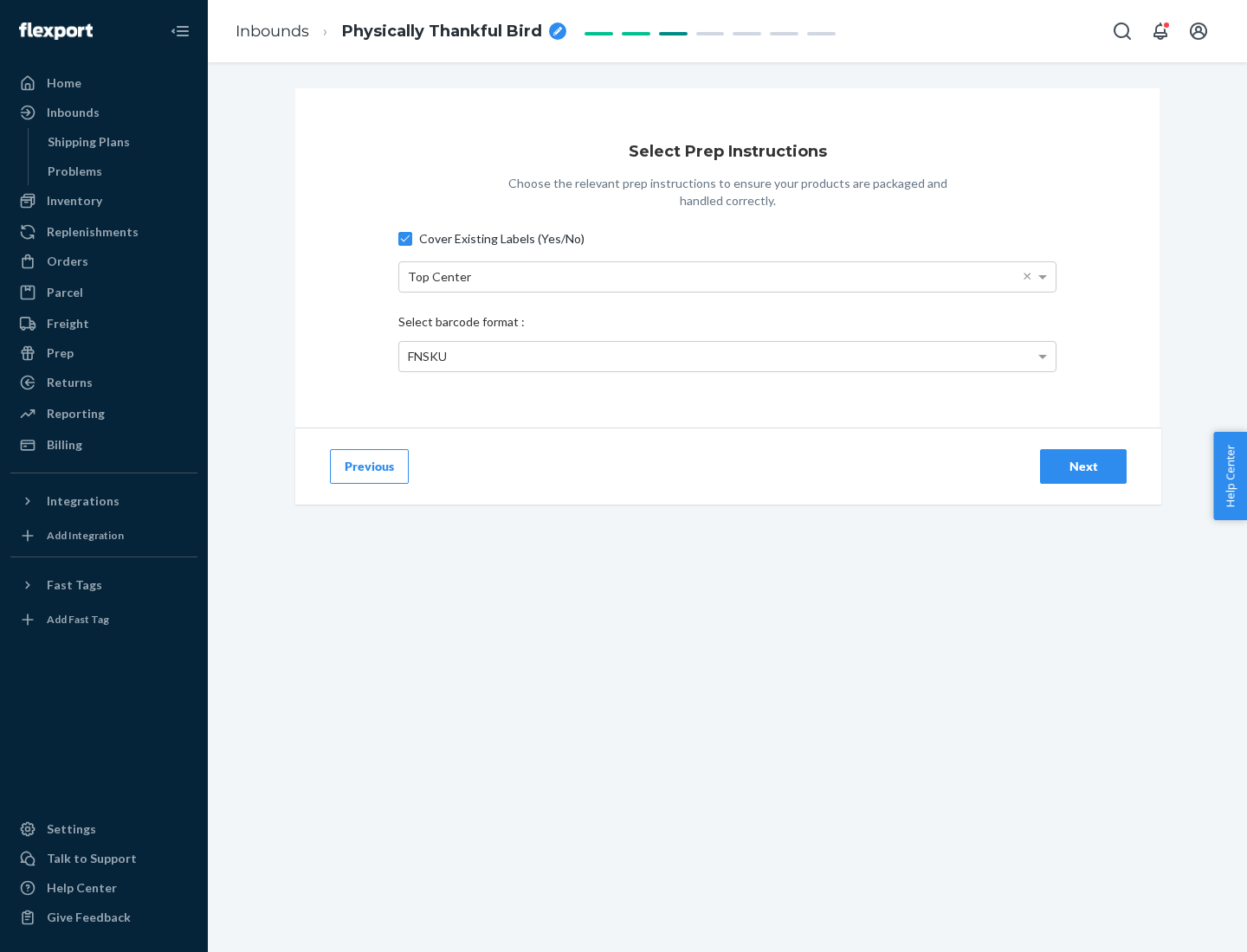
click at [1083, 466] on div "Next" at bounding box center [1082, 467] width 57 height 17
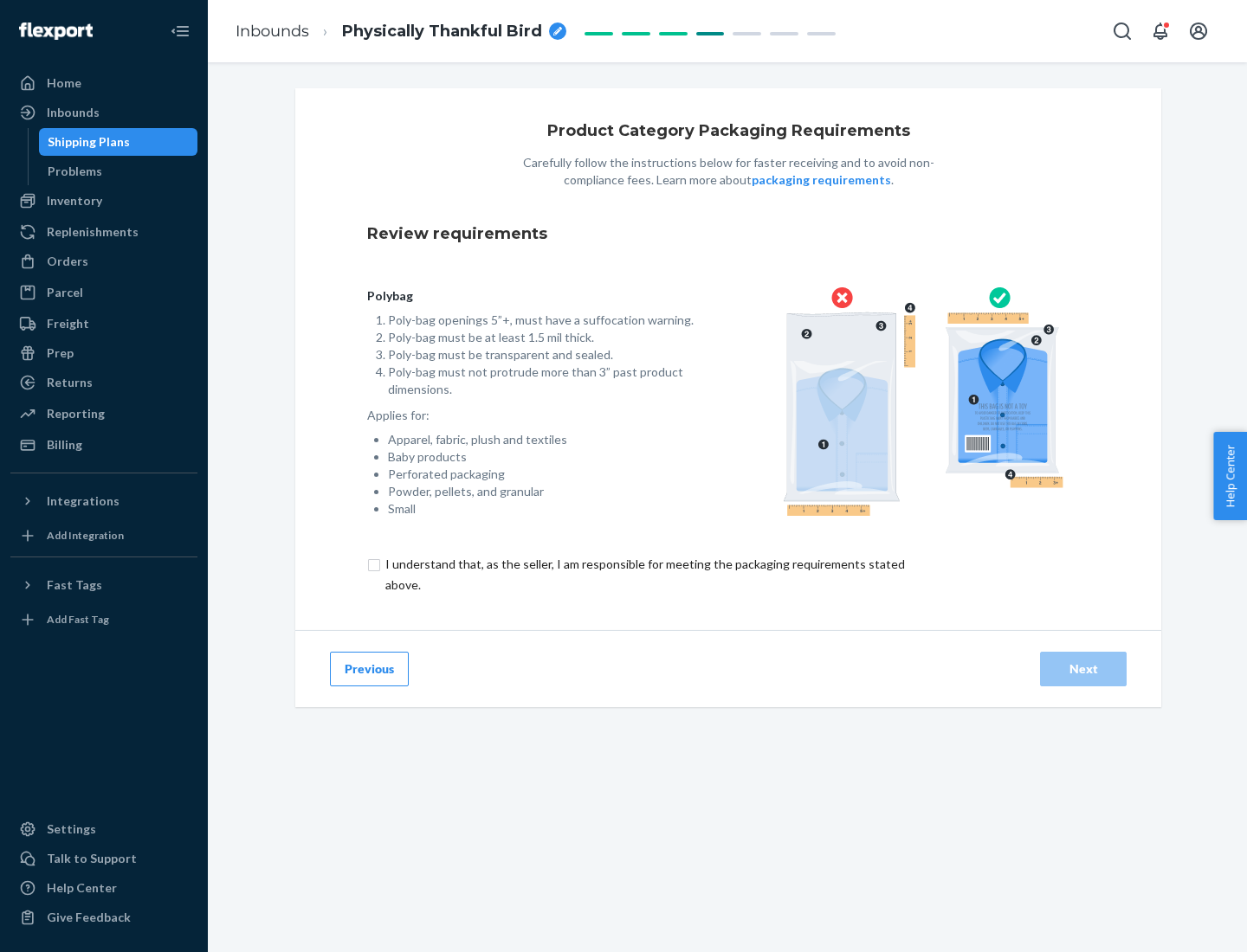
click at [643, 573] on input "checkbox" at bounding box center [655, 574] width 576 height 42
checkbox input "true"
click at [1083, 668] on div "Next" at bounding box center [1082, 669] width 57 height 17
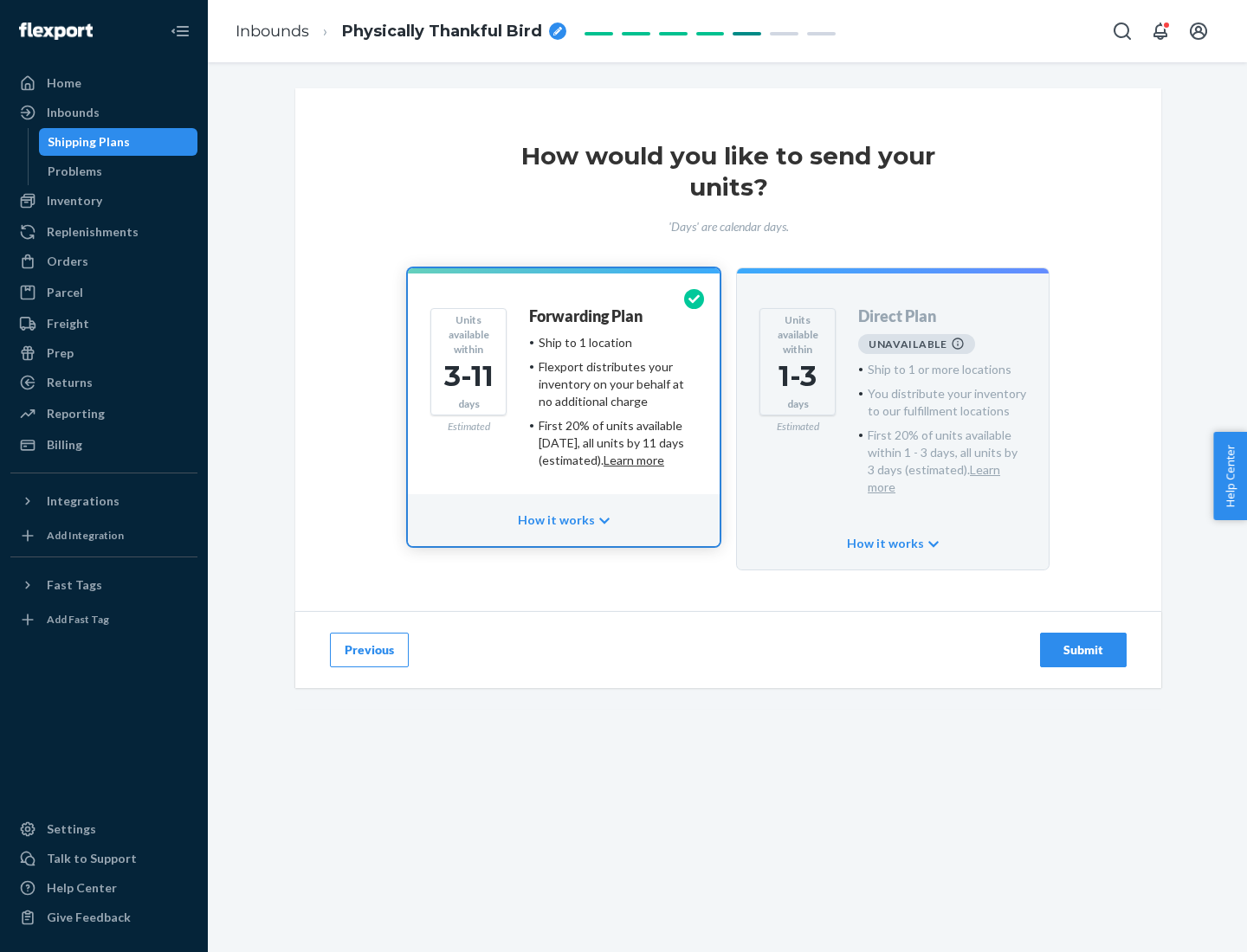
click at [587, 316] on h4 "Forwarding Plan" at bounding box center [585, 317] width 113 height 17
click at [1083, 641] on div "Submit" at bounding box center [1082, 650] width 57 height 17
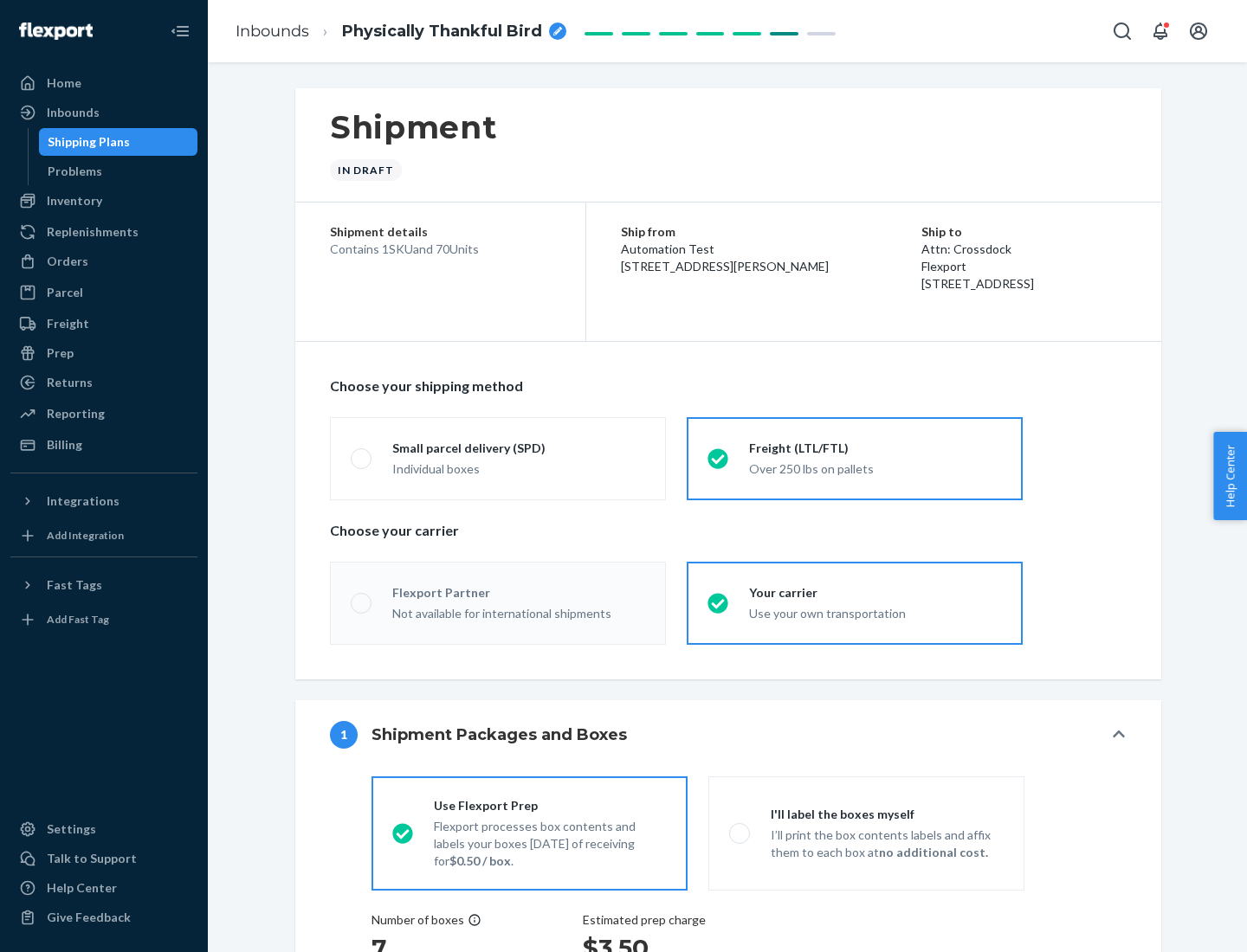
radio input "true"
radio input "false"
radio input "true"
radio input "false"
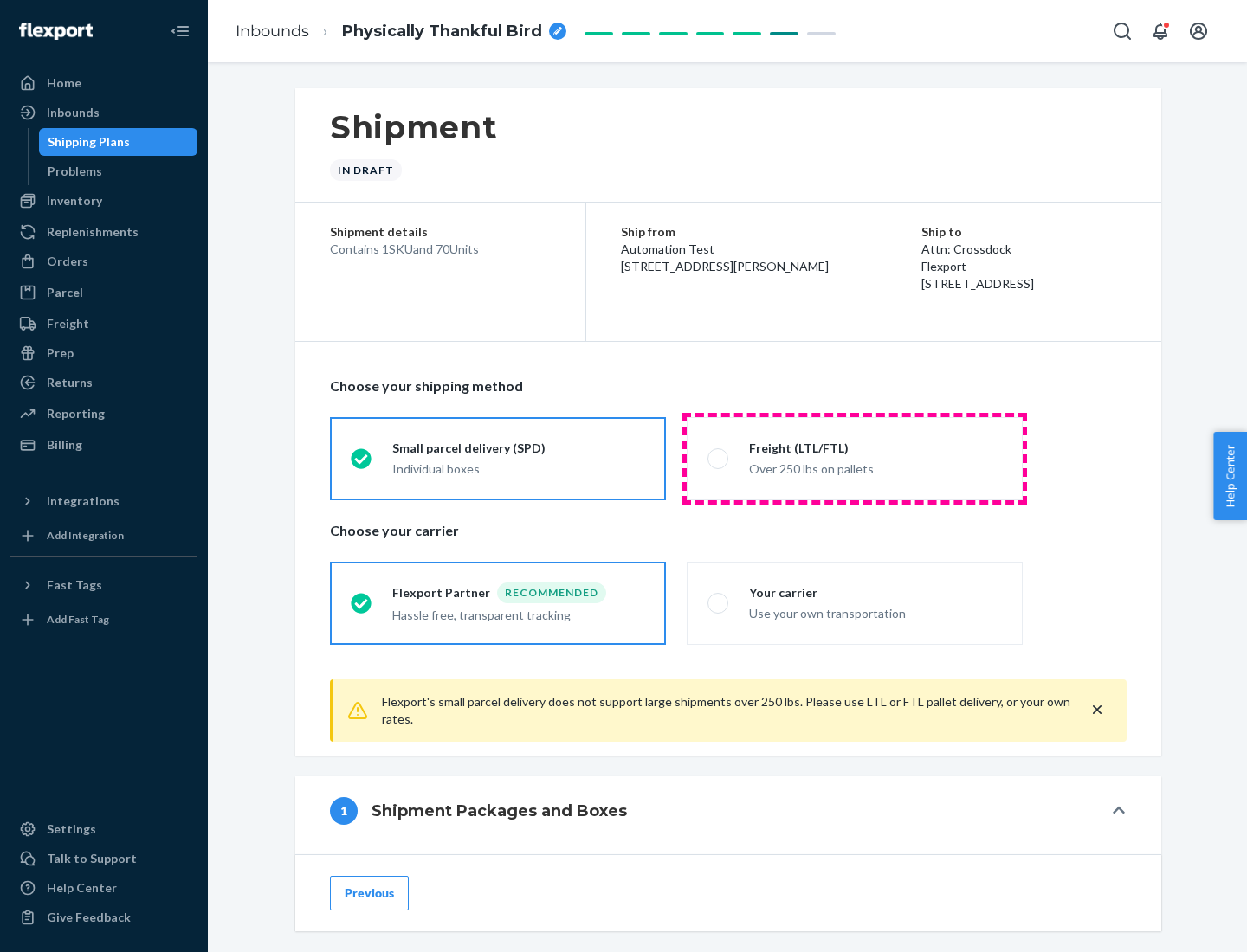
click at [855, 458] on div "Over 250 lbs on pallets" at bounding box center [875, 467] width 253 height 20
click at [719, 458] on input "Freight (LTL/FTL) Over 250 lbs on pallets" at bounding box center [713, 458] width 12 height 12
radio input "true"
radio input "false"
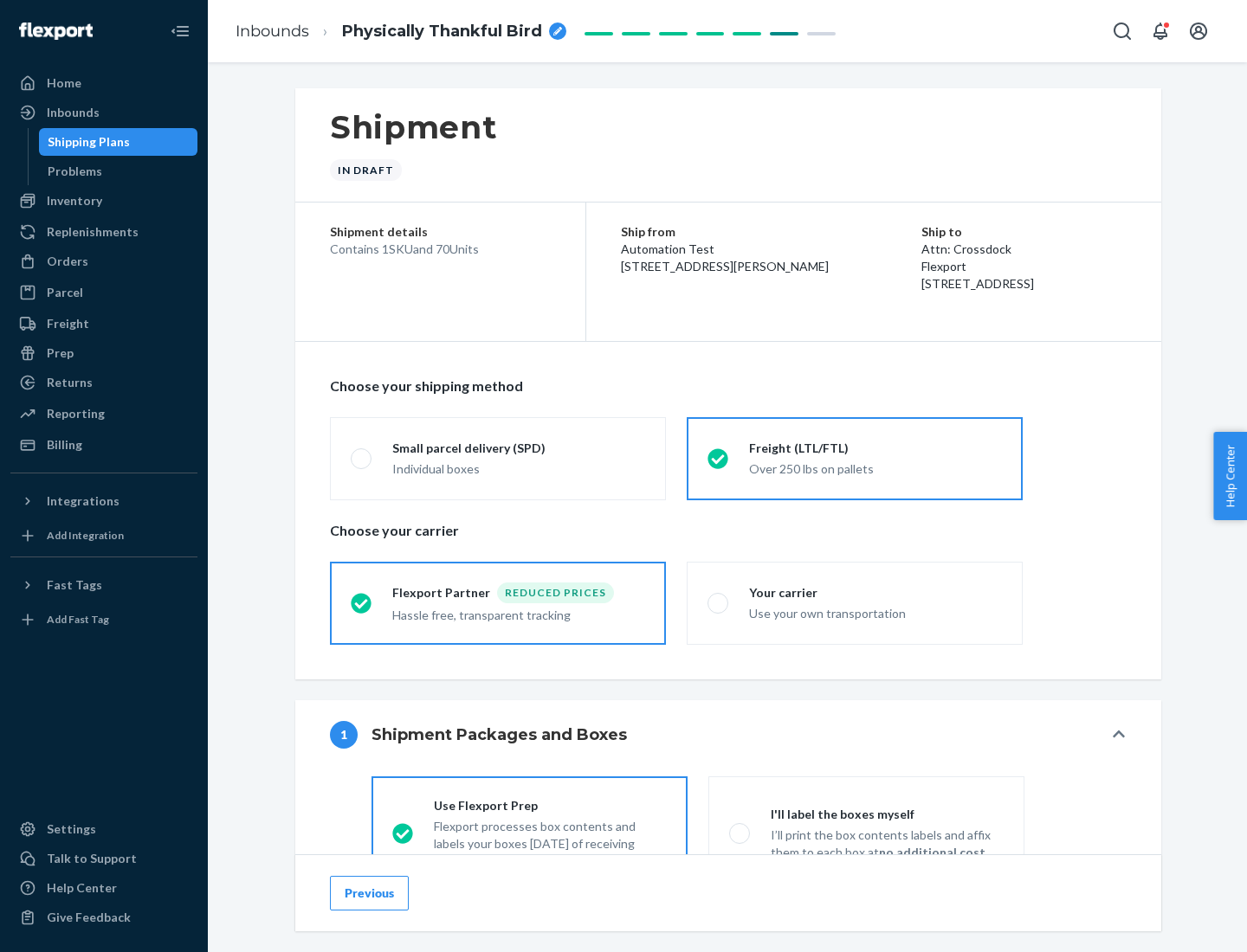
scroll to position [96, 0]
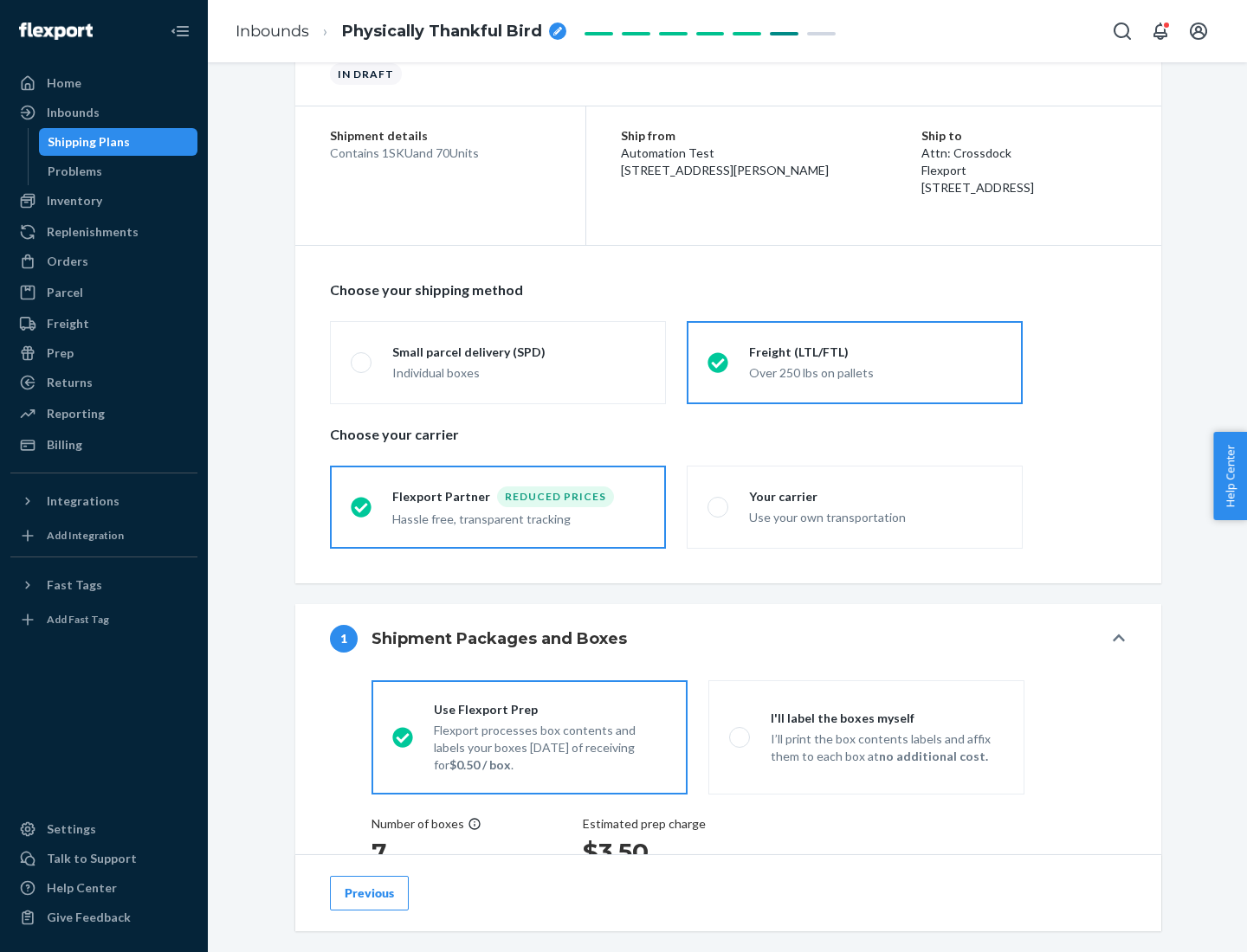
click at [855, 507] on div "Use your own transportation" at bounding box center [875, 515] width 253 height 20
click at [719, 507] on input "Your carrier Use your own transportation" at bounding box center [713, 507] width 12 height 12
radio input "true"
radio input "false"
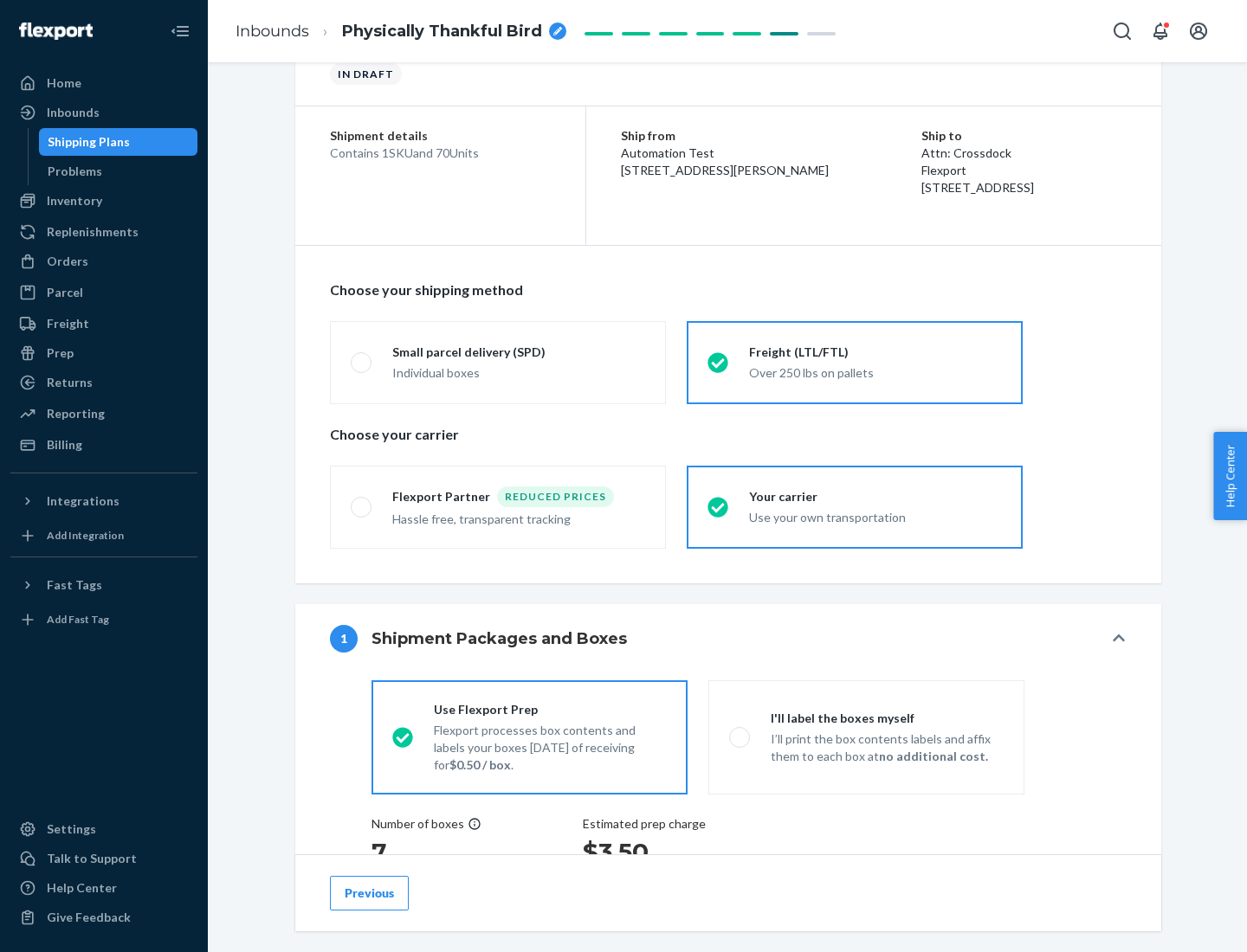
scroll to position [326, 0]
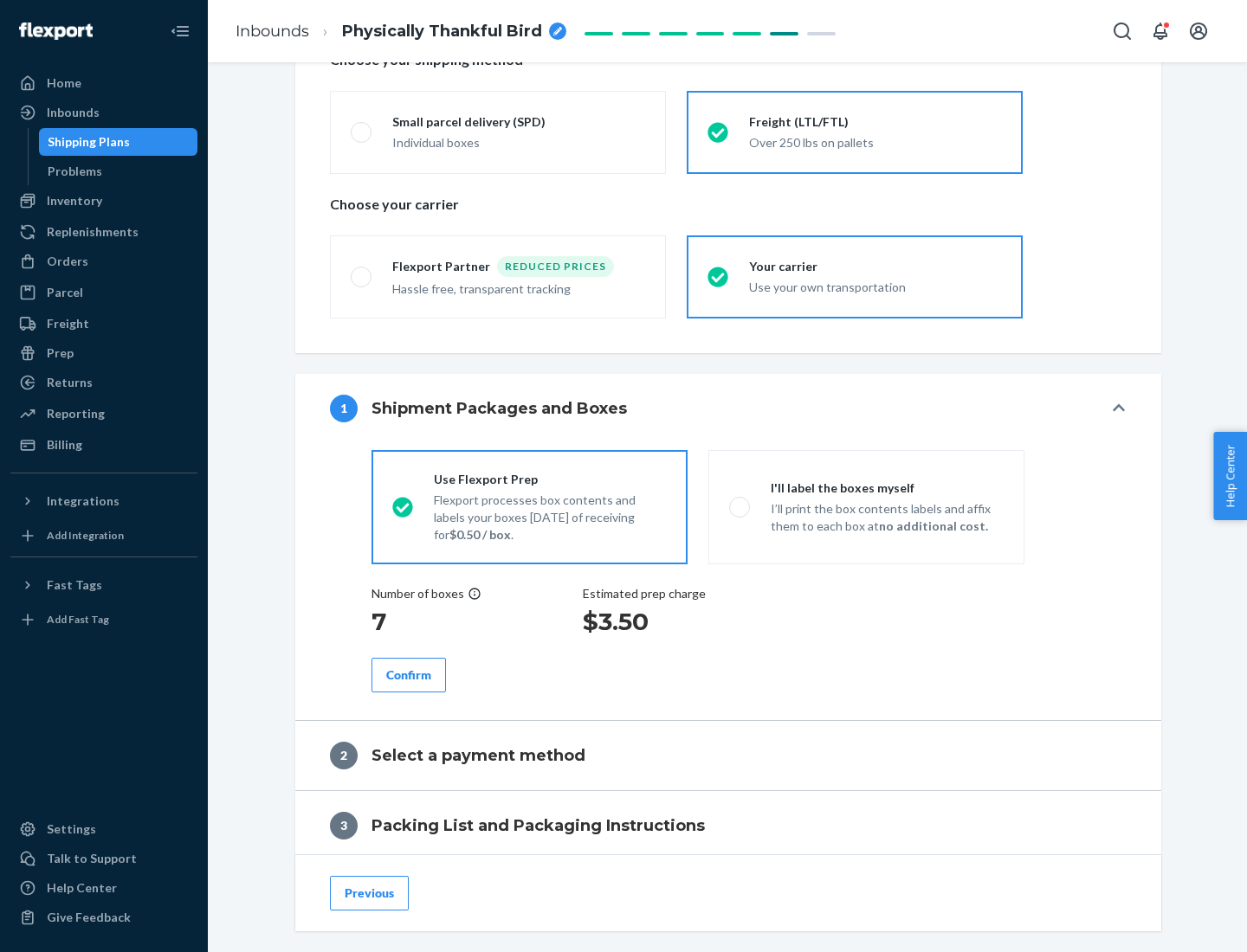
click at [865, 507] on p "I’ll print the box contents labels and affix them to each box at no additional …" at bounding box center [887, 517] width 233 height 35
click at [740, 507] on input "I'll label the boxes myself I’ll print the box contents labels and affix them t…" at bounding box center [734, 507] width 12 height 12
radio input "true"
radio input "false"
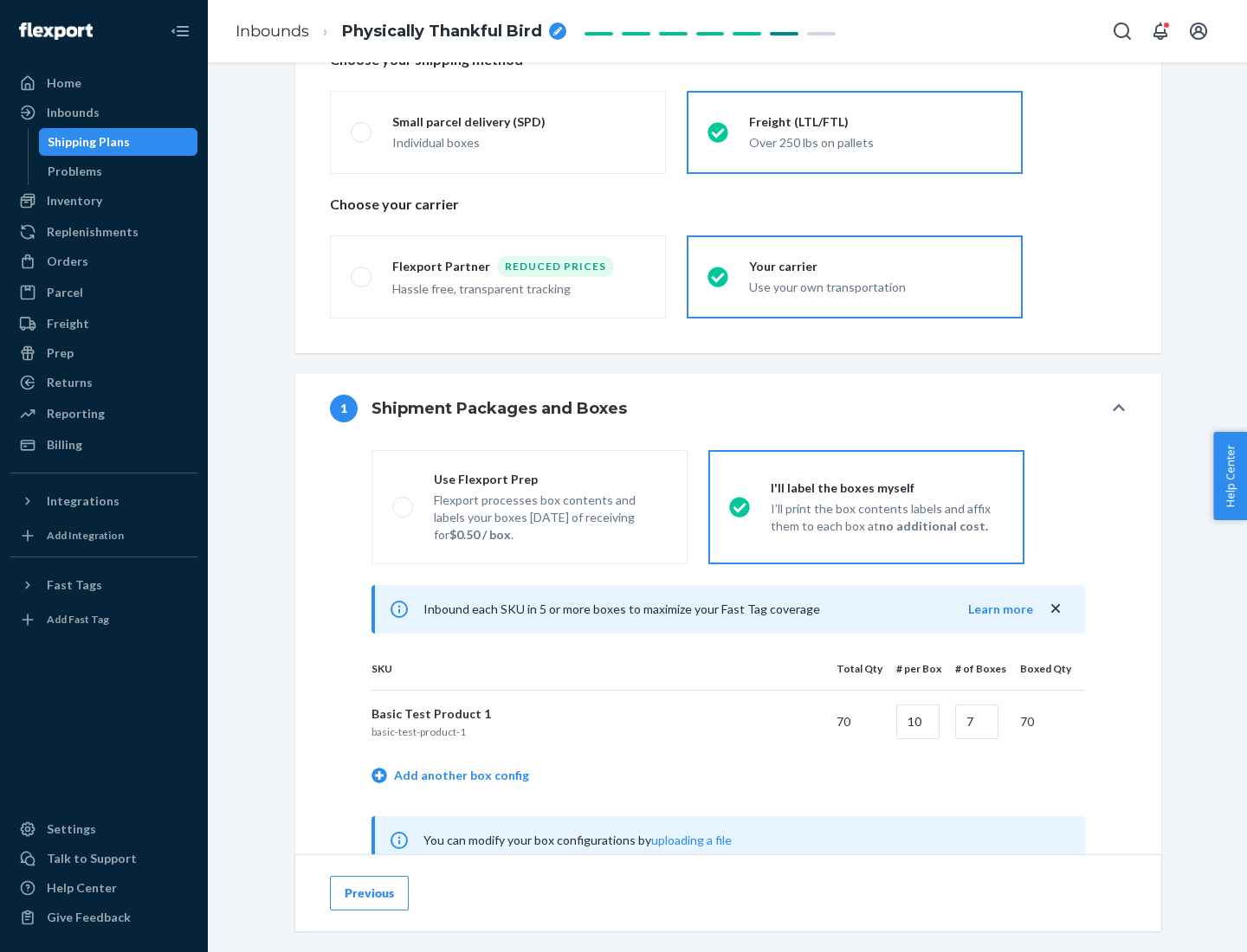
scroll to position [540, 0]
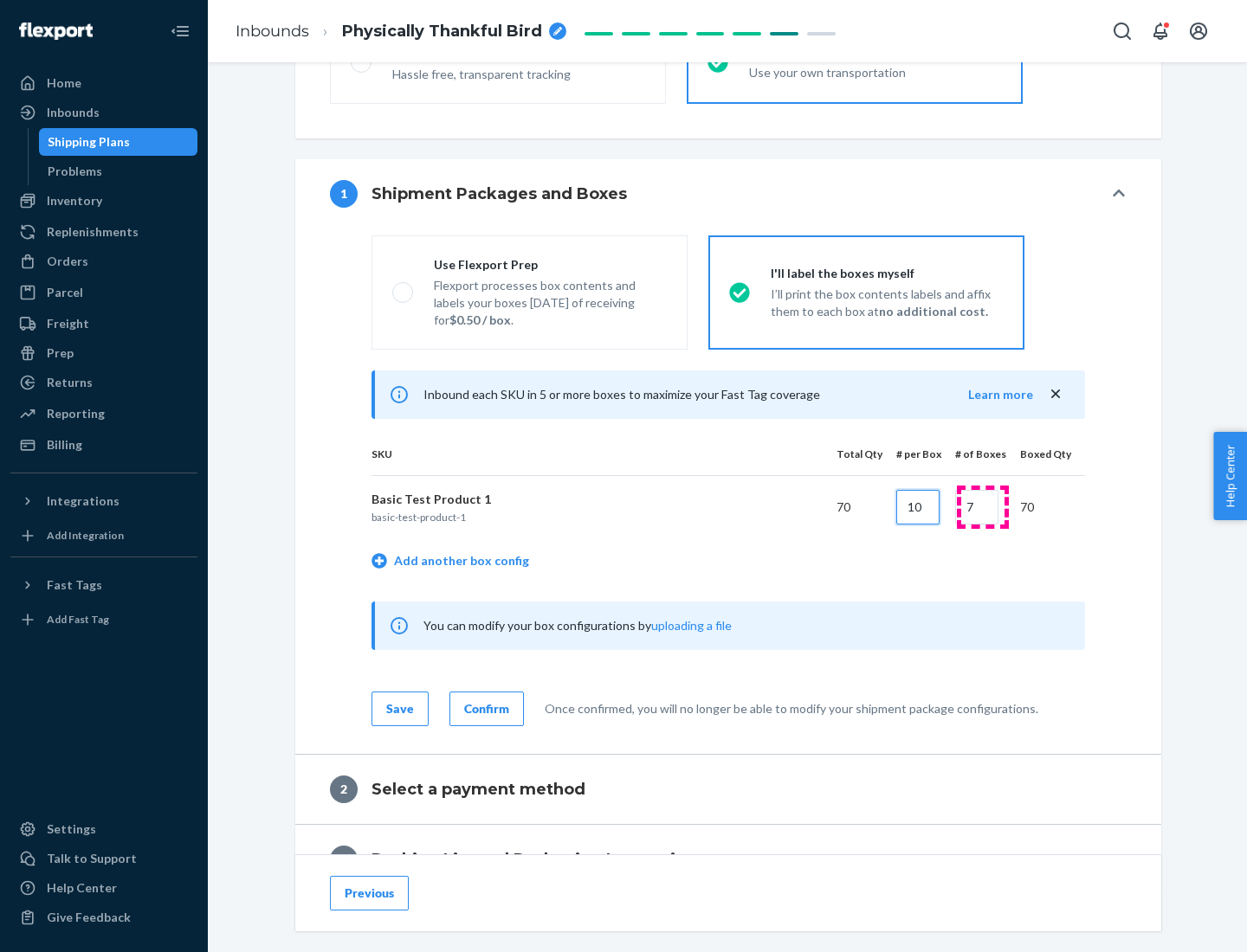
type input "10"
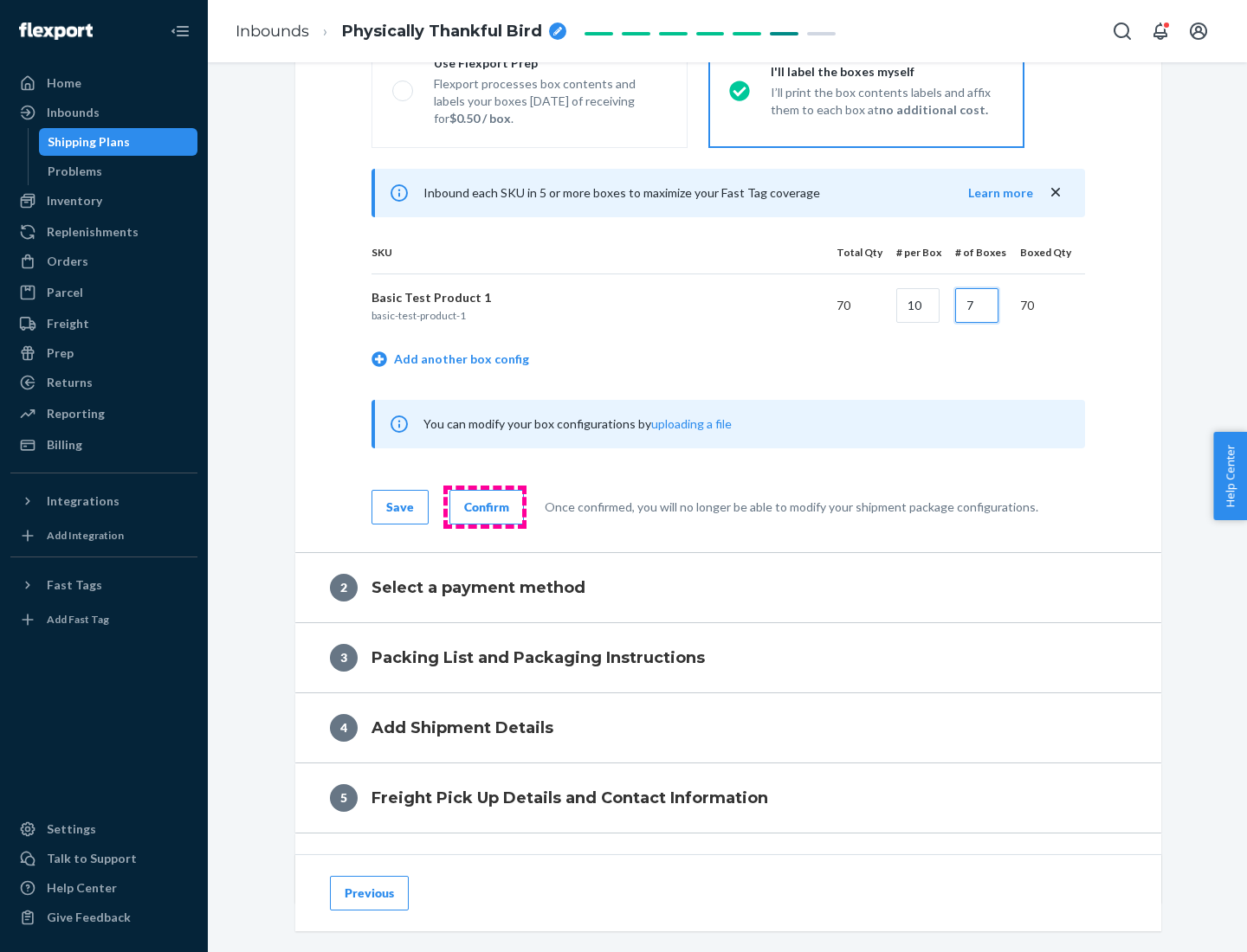
type input "7"
click at [483, 507] on div "Confirm" at bounding box center [486, 507] width 45 height 17
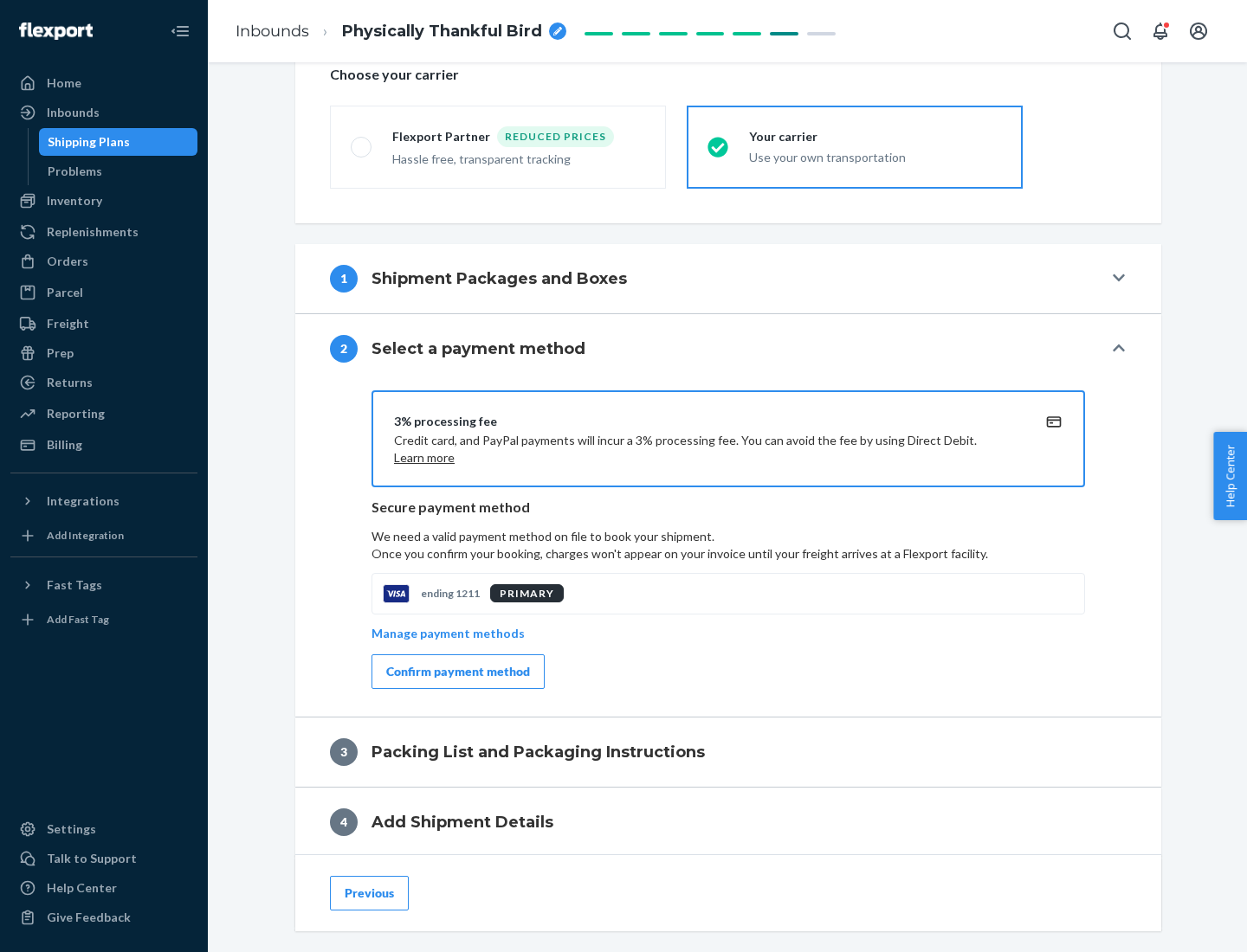
scroll to position [621, 0]
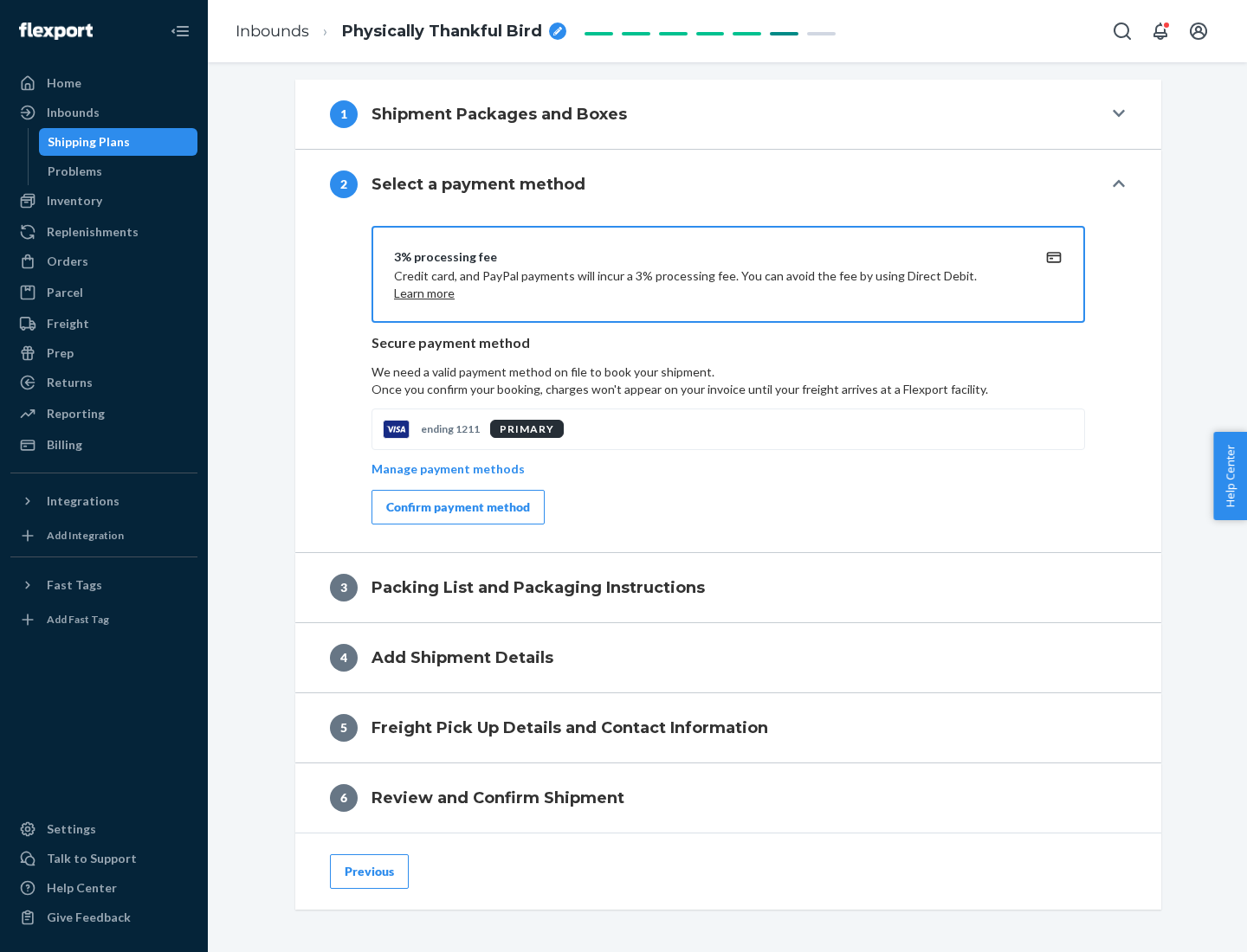
click at [456, 507] on div "Confirm payment method" at bounding box center [457, 507] width 143 height 17
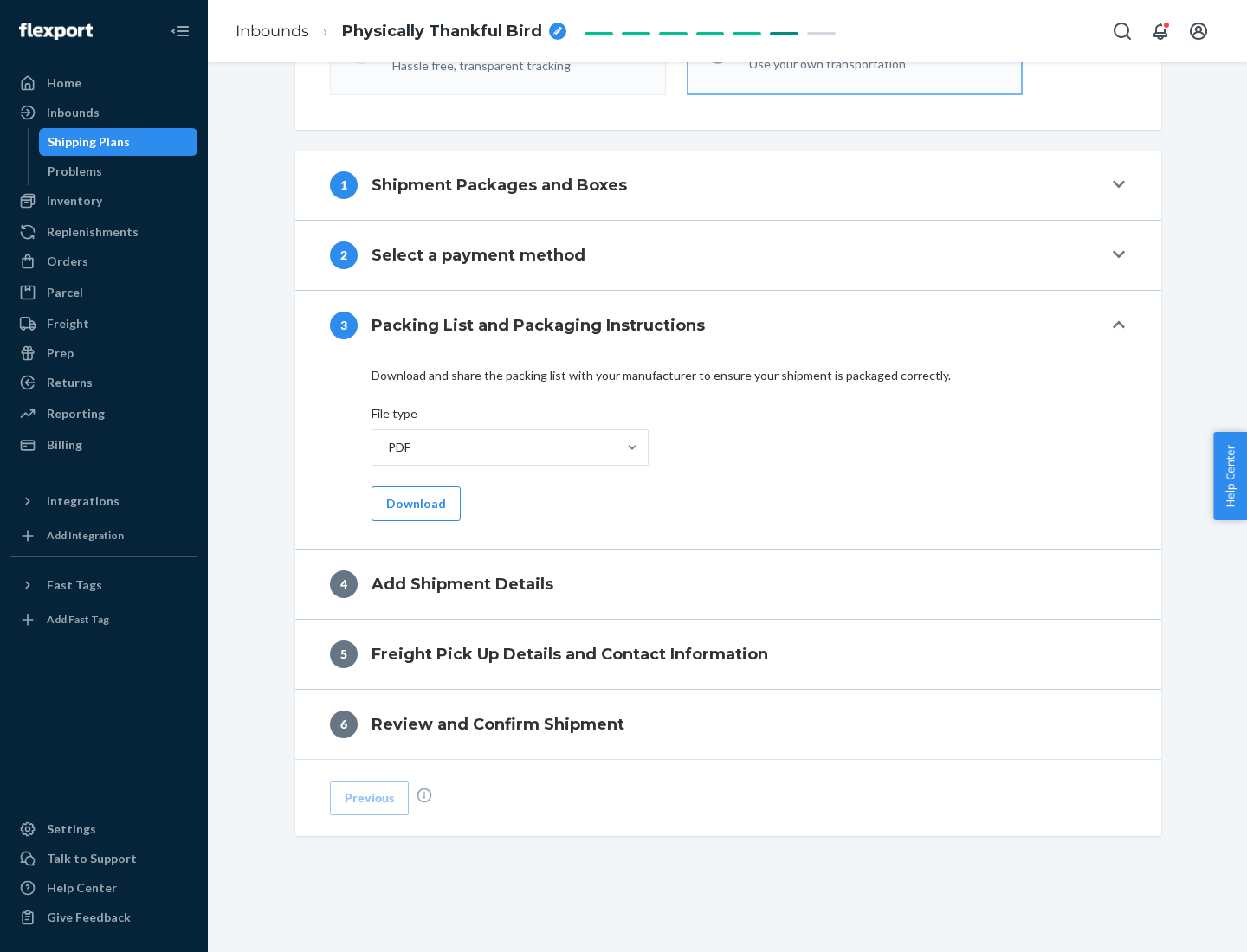
scroll to position [546, 0]
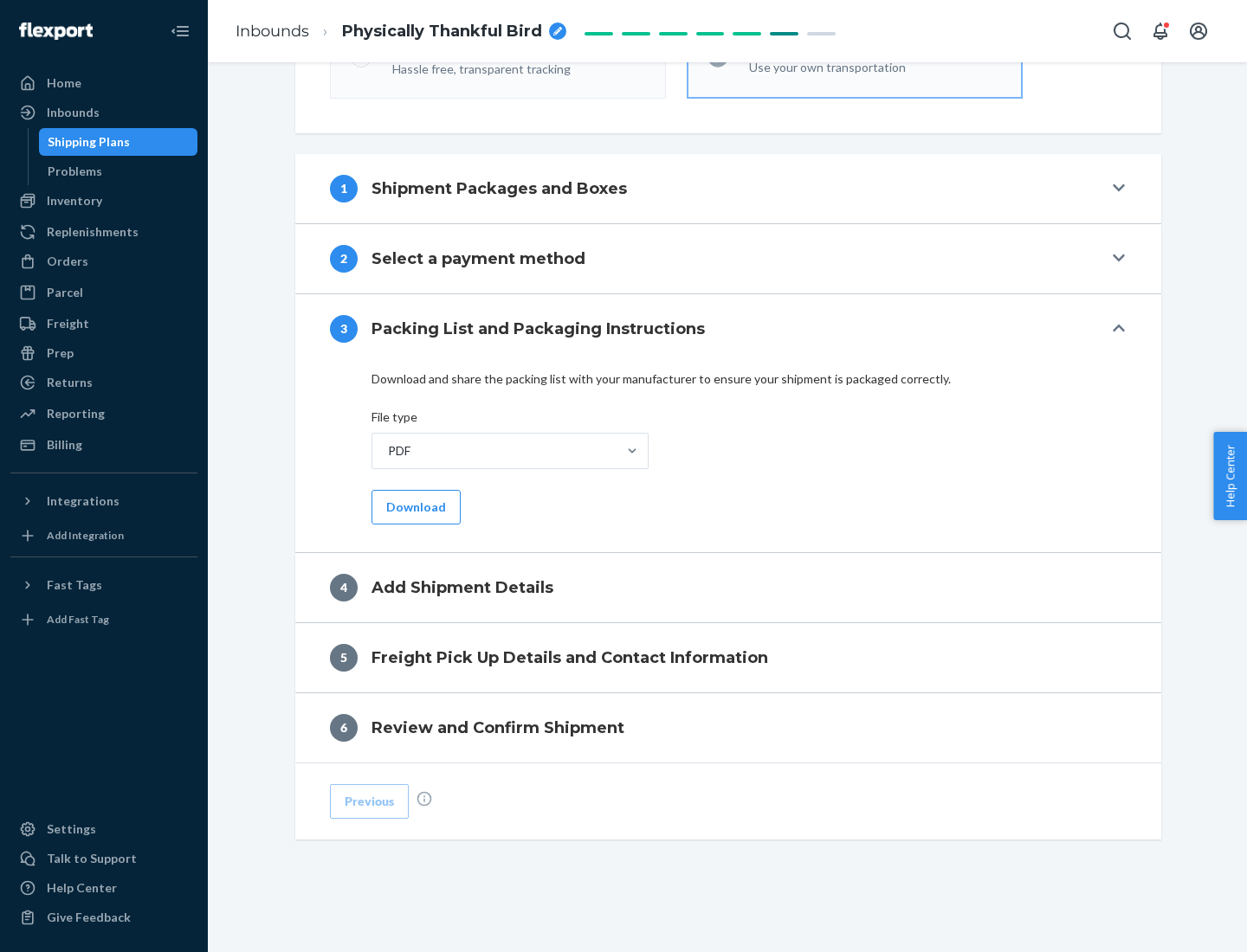
click at [414, 507] on button "Download" at bounding box center [416, 507] width 89 height 35
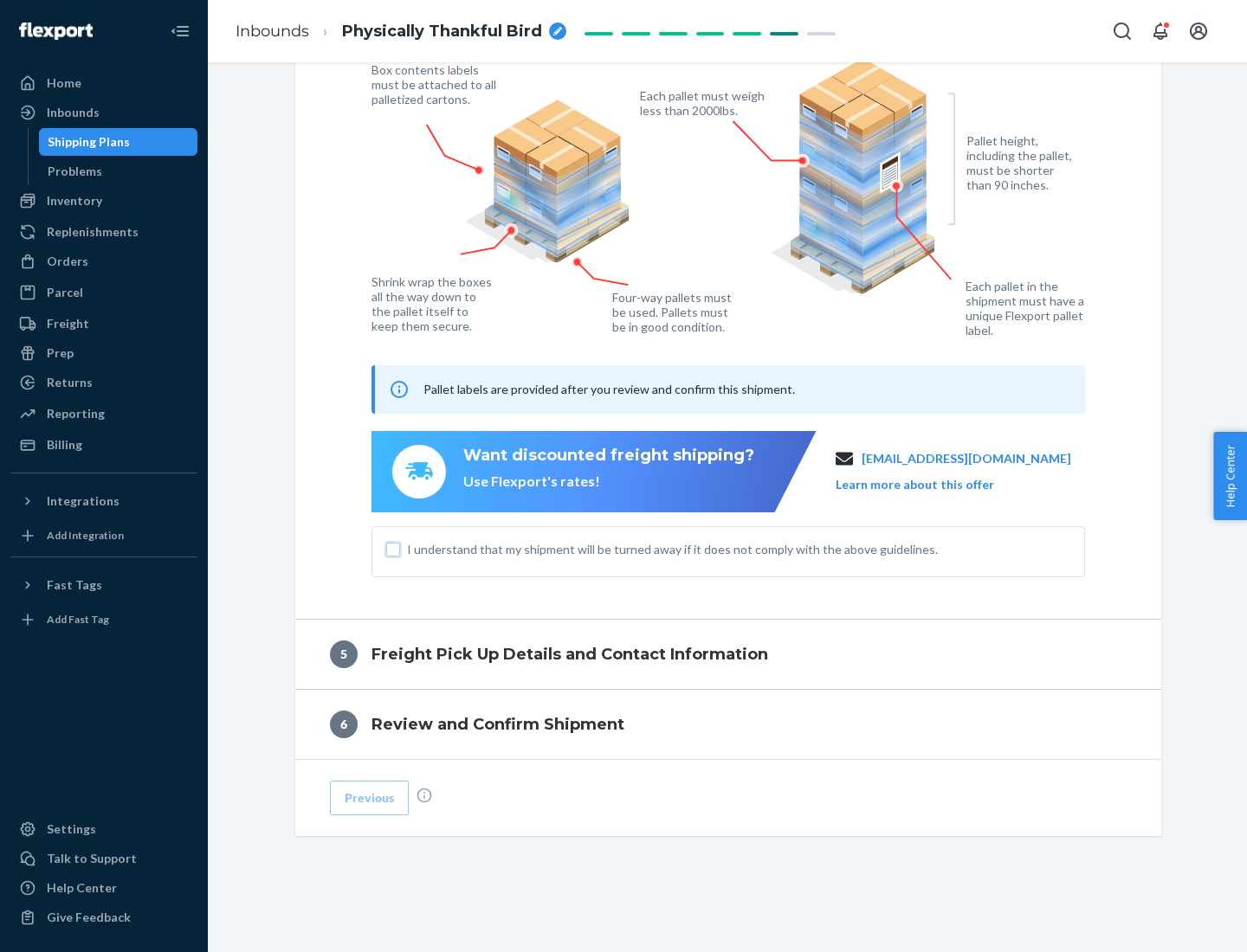
click at [393, 548] on input "I understand that my shipment will be turned away if it does not comply with th…" at bounding box center [392, 549] width 14 height 14
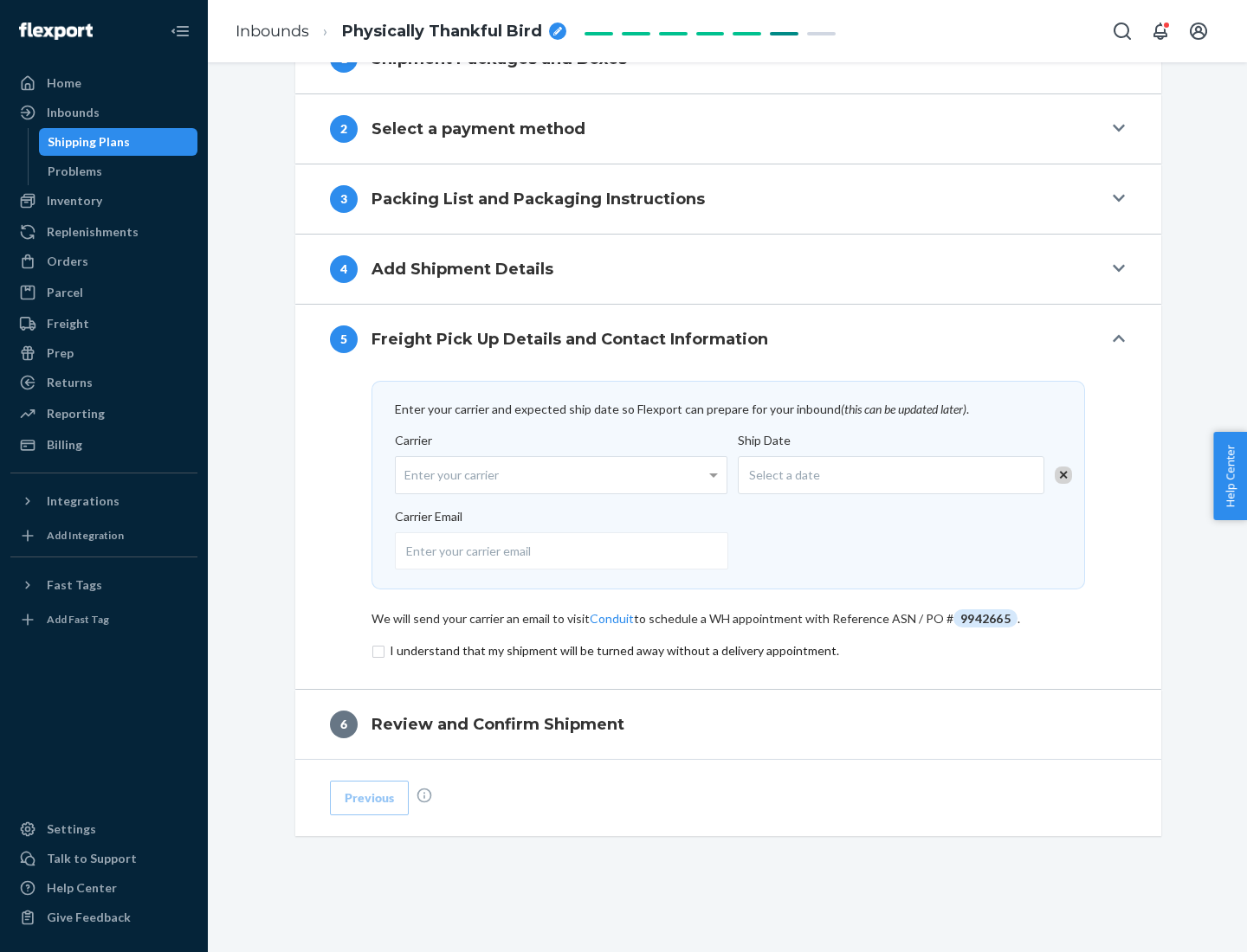
scroll to position [676, 0]
click at [728, 650] on input "checkbox" at bounding box center [728, 650] width 713 height 20
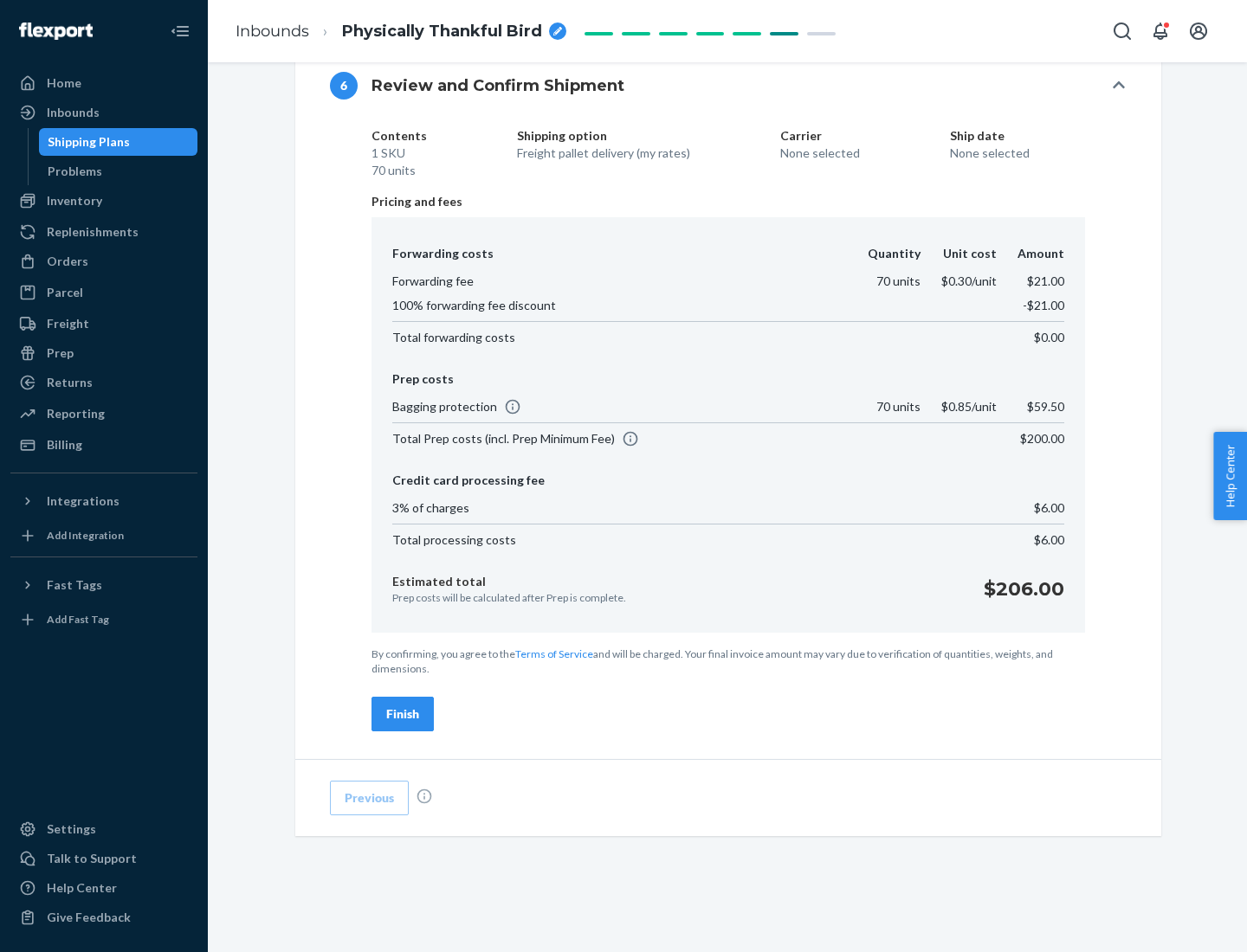
click at [402, 714] on div "Finish" at bounding box center [402, 714] width 33 height 17
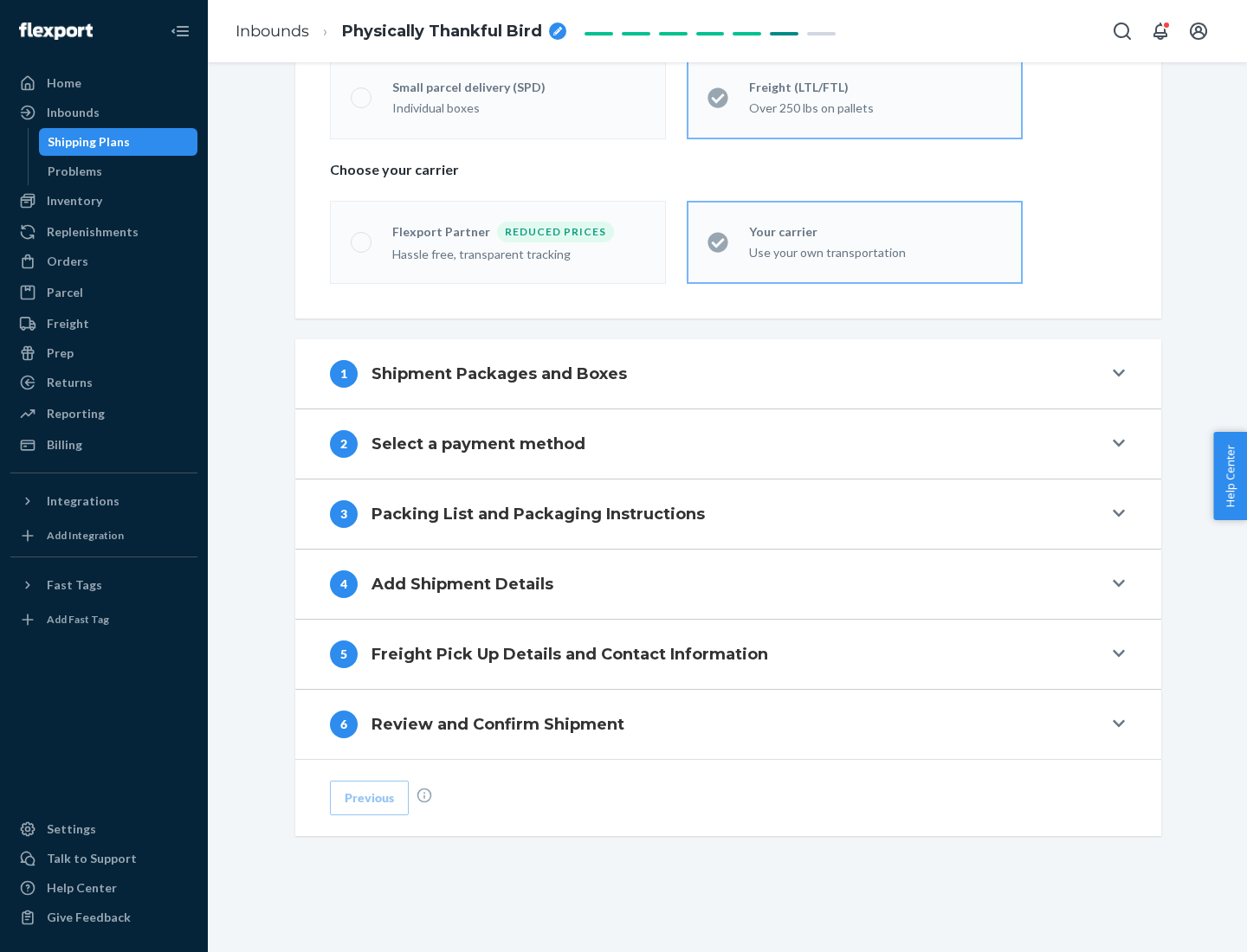
scroll to position [361, 0]
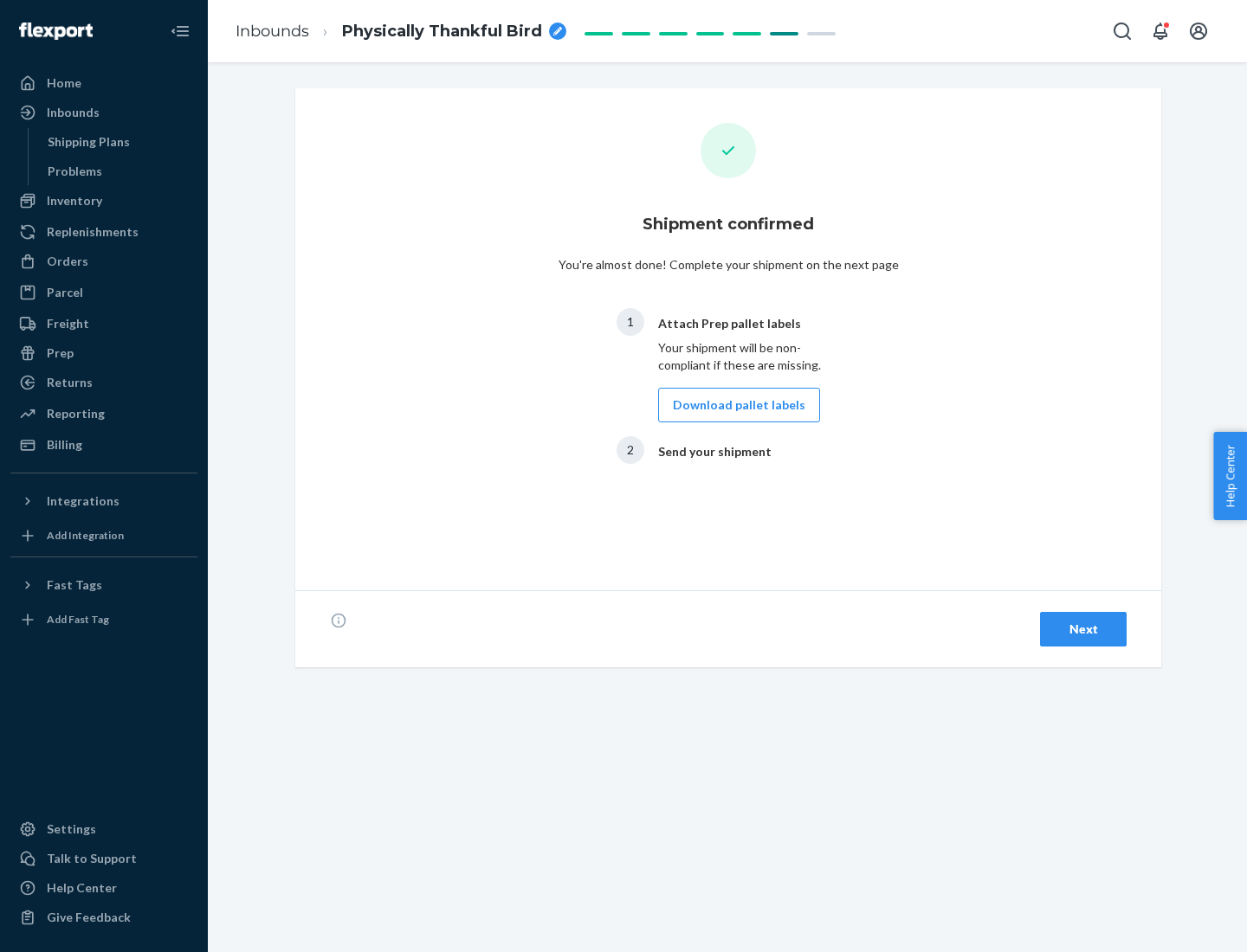
click at [734, 405] on button "Download pallet labels" at bounding box center [738, 405] width 162 height 35
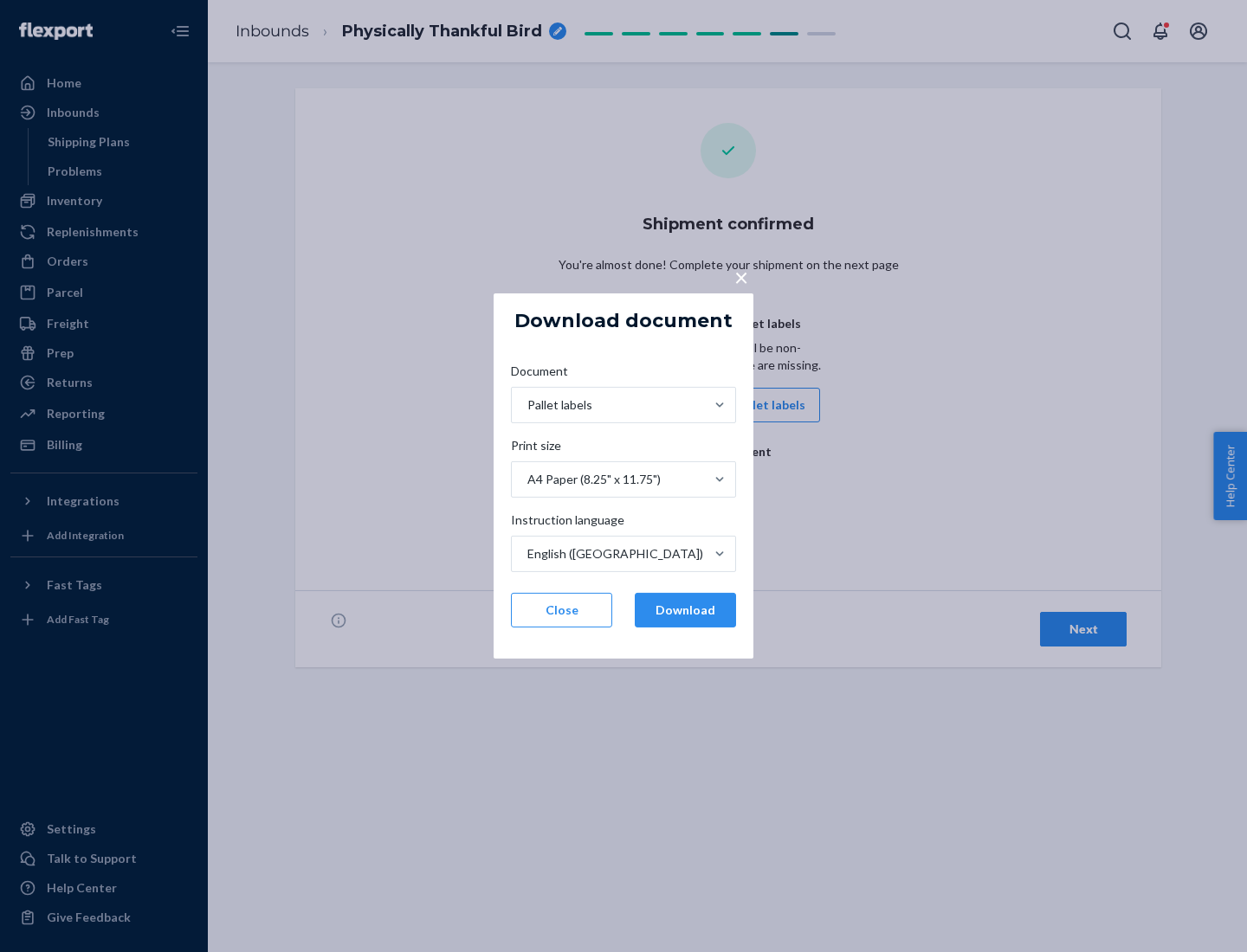
click at [685, 610] on button "Download" at bounding box center [685, 610] width 102 height 35
click at [740, 276] on span "×" at bounding box center [741, 277] width 14 height 29
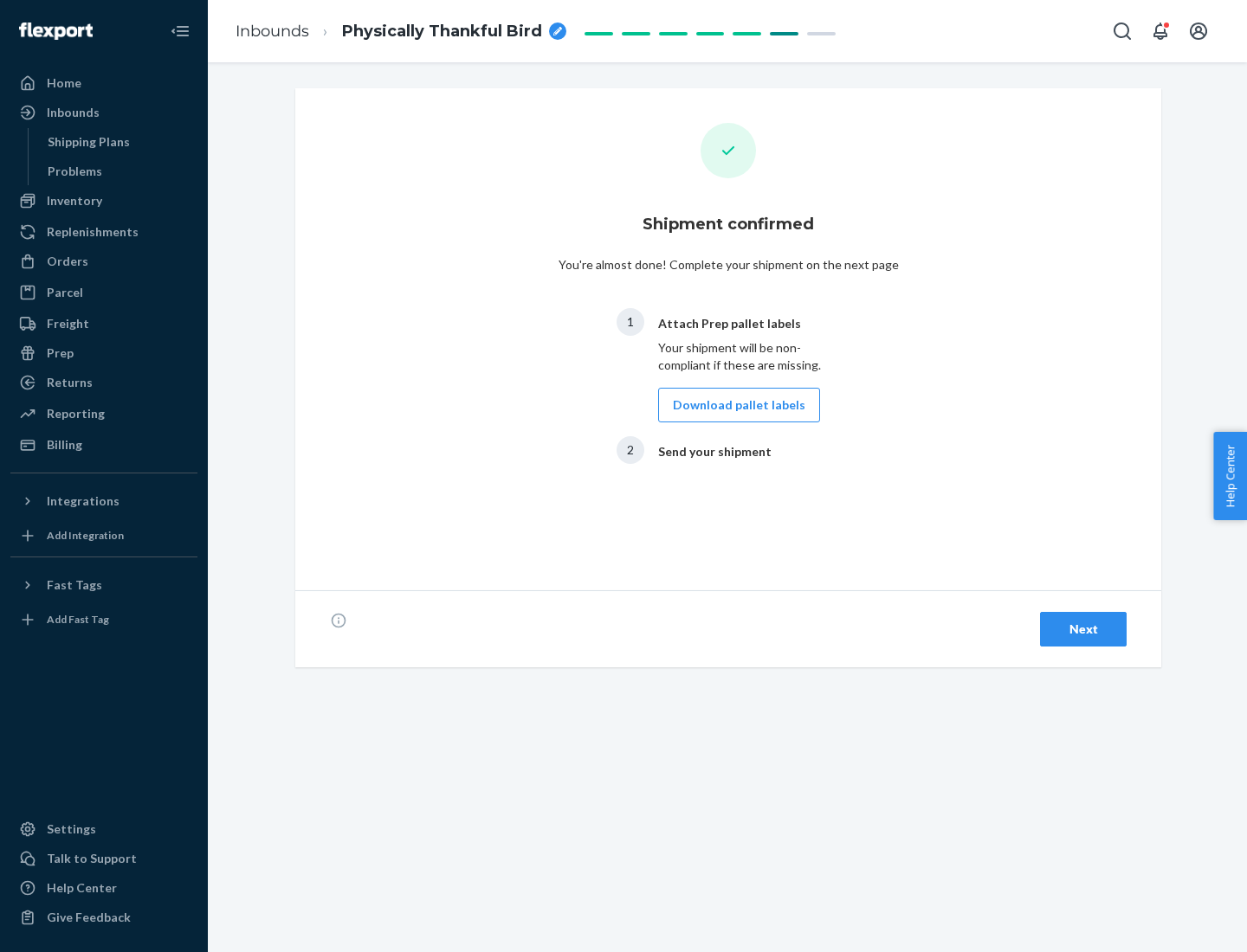
click at [1083, 630] on div "Next" at bounding box center [1082, 630] width 57 height 17
